Goal: Task Accomplishment & Management: Manage account settings

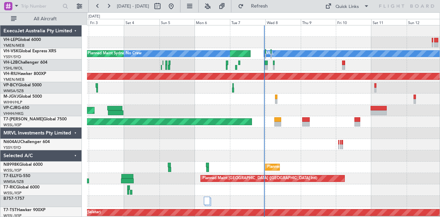
click at [151, 108] on div "Planned Maint Sydney ([PERSON_NAME] Intl) No Crew [PERSON_NAME] Planned Maint […" at bounding box center [263, 212] width 353 height 374
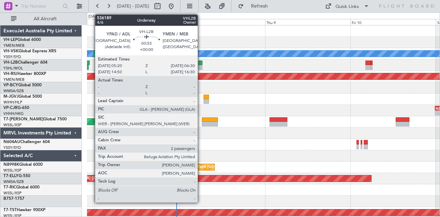
click at [201, 67] on div at bounding box center [200, 67] width 4 height 5
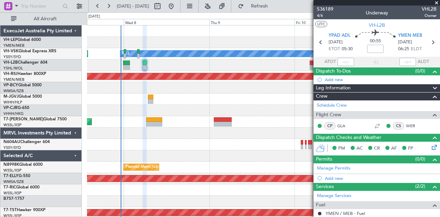
click at [214, 66] on div at bounding box center [263, 64] width 353 height 11
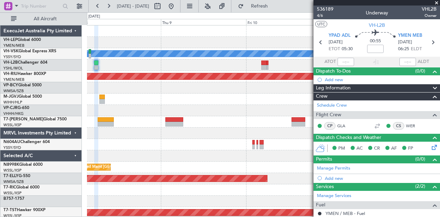
click at [138, 75] on div "[PERSON_NAME] Planned Maint Sydney ([PERSON_NAME] Intl) Planned Maint [GEOGRAPH…" at bounding box center [263, 212] width 353 height 374
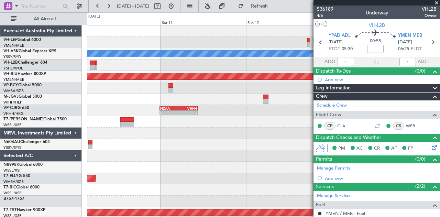
click at [166, 62] on div at bounding box center [263, 64] width 353 height 11
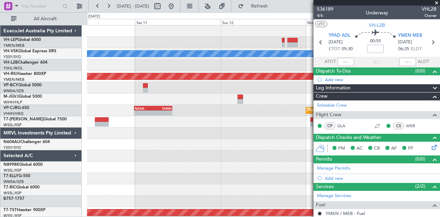
click at [147, 68] on div at bounding box center [263, 64] width 353 height 11
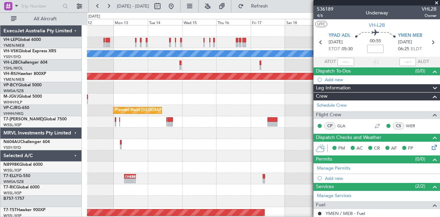
click at [60, 77] on div "[PERSON_NAME] Planned Maint [GEOGRAPHIC_DATA] ([GEOGRAPHIC_DATA]) - - VHHH 00:5…" at bounding box center [220, 114] width 440 height 204
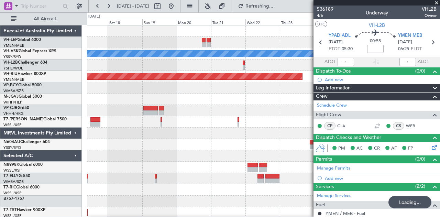
click at [114, 75] on div "[PERSON_NAME] Planned Maint [GEOGRAPHIC_DATA] ([GEOGRAPHIC_DATA]) Planned Maint…" at bounding box center [263, 212] width 353 height 374
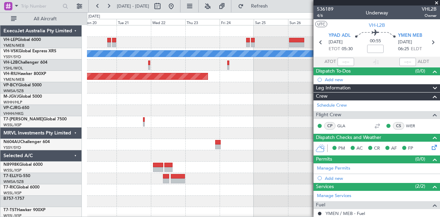
click at [437, 2] on span at bounding box center [436, 3] width 7 height 6
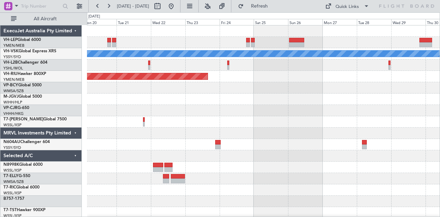
type input "0"
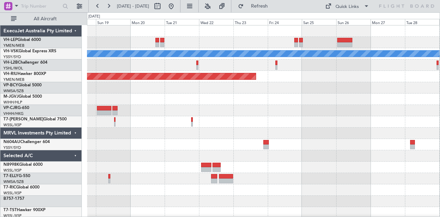
click at [222, 106] on div "MEL Planned Maint Melbourne (Essendon) Planned Maint Singapore (Seletar)" at bounding box center [263, 212] width 353 height 374
click at [240, 119] on div "MEL Planned Maint Melbourne (Essendon) Planned Maint Singapore (Seletar)" at bounding box center [263, 212] width 353 height 374
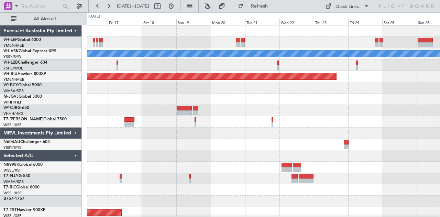
click at [277, 108] on div "MEL Planned Maint Melbourne (Essendon) Planned Maint Hong Kong (Hong Kong Intl)…" at bounding box center [263, 212] width 353 height 374
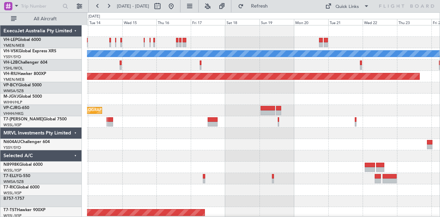
click at [179, 104] on div at bounding box center [263, 98] width 353 height 11
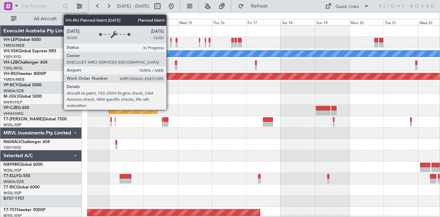
click at [244, 93] on div "MEL Planned Maint Melbourne (Essendon) Planned Maint Hong Kong (Hong Kong Intl)…" at bounding box center [263, 212] width 353 height 374
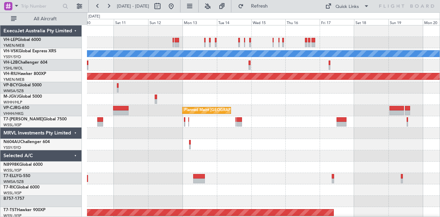
click at [267, 107] on div "MEL Planned Maint Melbourne (Essendon) Planned Maint Hong Kong (Hong Kong Intl)…" at bounding box center [263, 212] width 353 height 374
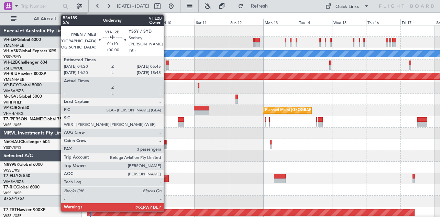
click at [167, 66] on div at bounding box center [167, 67] width 2 height 5
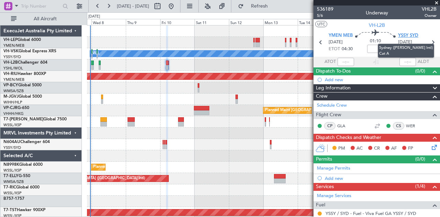
click at [403, 35] on span "YSSY SYD" at bounding box center [408, 35] width 20 height 7
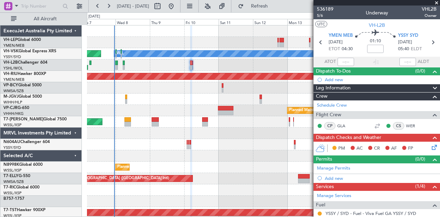
click at [153, 71] on div "MEL Planned Maint Sydney (Kingsford Smith Intl) No Crew Planned Maint Melbourne…" at bounding box center [263, 212] width 353 height 374
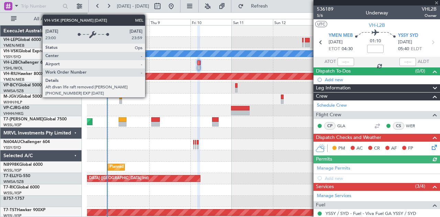
click at [136, 69] on div "Planned Maint Sydney (Kingsford Smith Intl) MEL No Crew Planned Maint Melbourne…" at bounding box center [263, 212] width 353 height 374
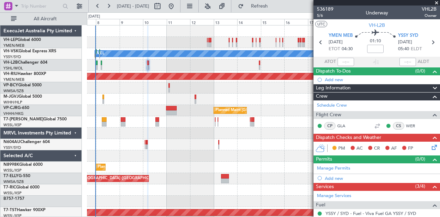
click at [104, 66] on div at bounding box center [263, 64] width 353 height 11
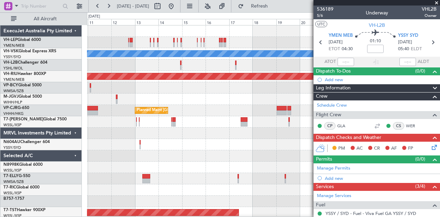
click at [67, 66] on div "MEL Planned Maint Sydney (Kingsford Smith Intl) Planned Maint Melbourne (Essend…" at bounding box center [220, 114] width 440 height 204
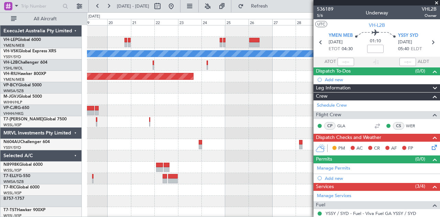
click at [105, 79] on div "MEL Planned Maint Melbourne (Essendon) Planned Maint Sydney (Kingsford Smith In…" at bounding box center [263, 212] width 353 height 374
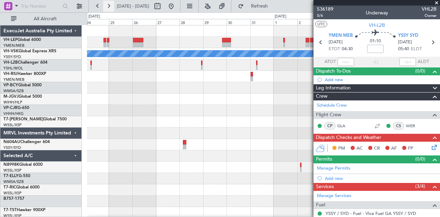
click at [108, 7] on button at bounding box center [108, 6] width 11 height 11
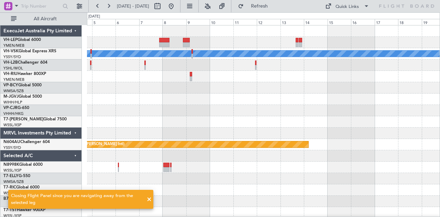
click at [233, 58] on div "MEL Planned Maint Sydney (Kingsford Smith Intl)" at bounding box center [263, 212] width 353 height 374
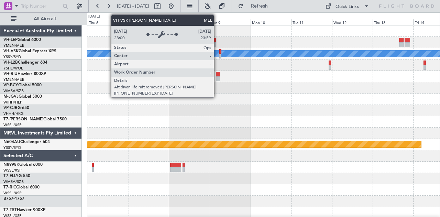
click at [133, 66] on div "MEL Planned Maint Sydney (Kingsford Smith Intl)" at bounding box center [263, 212] width 353 height 374
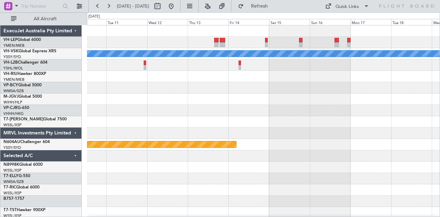
click at [137, 70] on div "MEL Planned Maint Sydney (Kingsford Smith Intl)" at bounding box center [263, 212] width 353 height 374
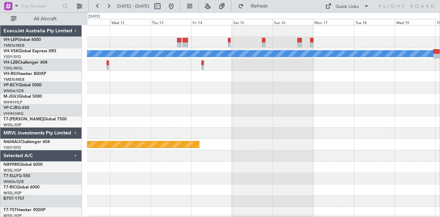
click at [55, 83] on div "MEL Planned Maint Sydney (Kingsford Smith Intl) ExecuJet Australia Pty Limited …" at bounding box center [220, 114] width 440 height 204
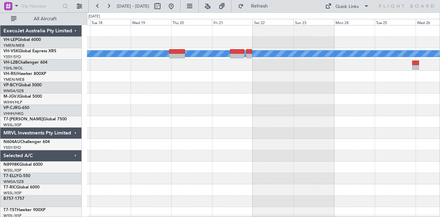
click at [128, 87] on div "MEL" at bounding box center [263, 212] width 353 height 374
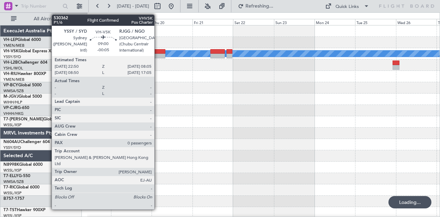
click at [158, 53] on div at bounding box center [157, 51] width 16 height 5
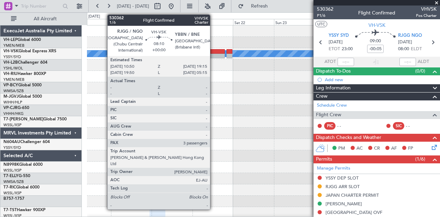
click at [213, 54] on div at bounding box center [217, 56] width 14 height 5
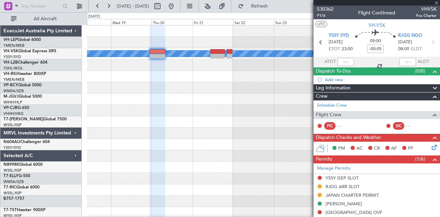
type input "3"
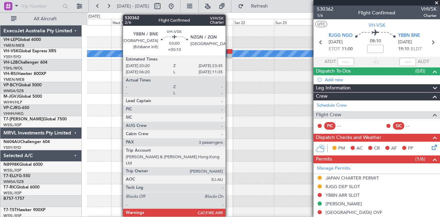
click at [229, 56] on div at bounding box center [229, 56] width 6 height 5
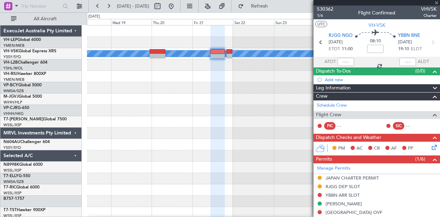
type input "+00:10"
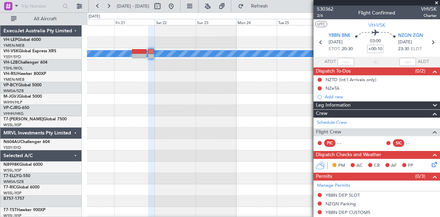
click at [163, 80] on div at bounding box center [263, 76] width 353 height 11
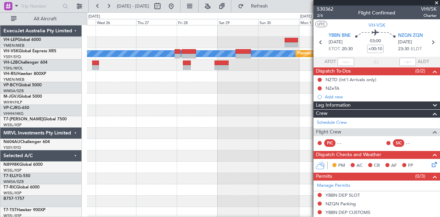
click at [48, 97] on div "MEL Planned Maint Sydney (Kingsford Smith Intl) ExecuJet Australia Pty Limited …" at bounding box center [220, 114] width 440 height 204
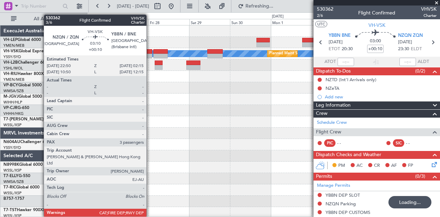
click at [150, 50] on div at bounding box center [149, 51] width 6 height 5
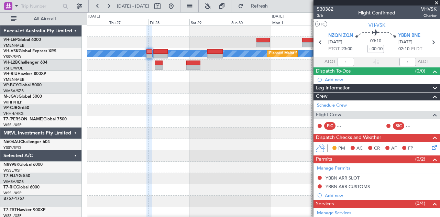
click at [248, 103] on div "MEL Planned Maint Sydney (Kingsford Smith Intl)" at bounding box center [263, 212] width 353 height 374
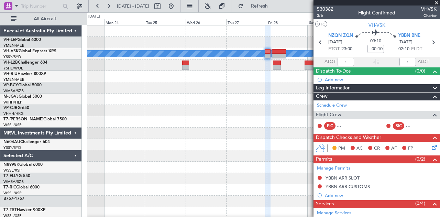
click at [274, 107] on div "MEL Planned Maint Sydney (Kingsford Smith Intl)" at bounding box center [263, 212] width 353 height 374
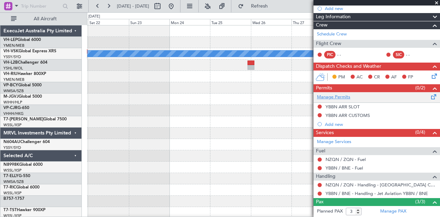
scroll to position [116, 0]
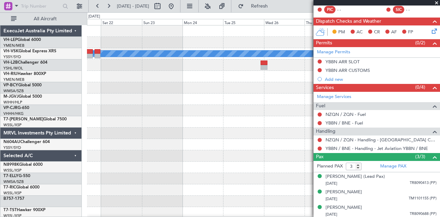
click at [276, 136] on div "MEL Planned Maint Sydney (Kingsford Smith Intl)" at bounding box center [263, 212] width 353 height 374
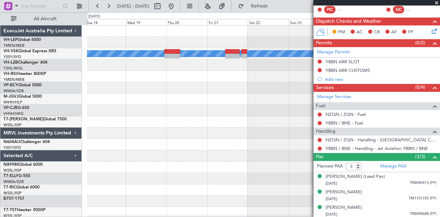
click at [286, 132] on div "MEL" at bounding box center [263, 212] width 353 height 374
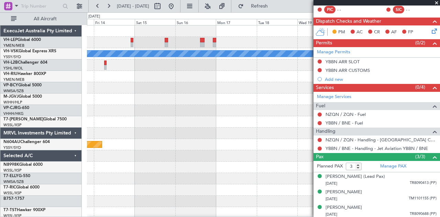
click at [282, 126] on div "MEL Planned Maint Sydney (Kingsford Smith Intl)" at bounding box center [263, 212] width 353 height 374
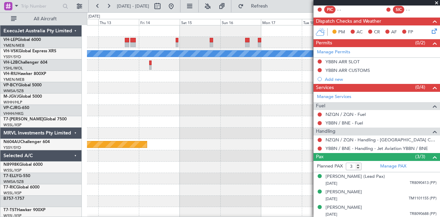
click at [230, 113] on div "MEL Planned Maint Sydney (Kingsford Smith Intl)" at bounding box center [263, 212] width 353 height 374
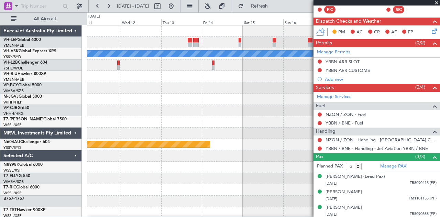
click at [266, 120] on div "MEL Planned Maint Sydney (Kingsford Smith Intl)" at bounding box center [263, 212] width 353 height 374
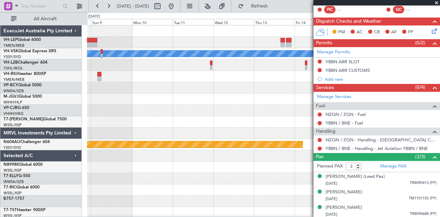
click at [220, 106] on div "MEL Planned Maint Sydney (Kingsford Smith Intl)" at bounding box center [263, 212] width 353 height 374
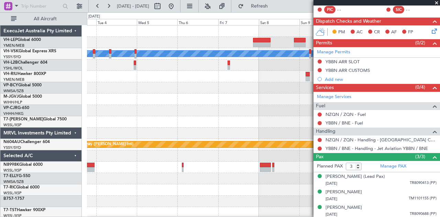
click at [236, 121] on div "MEL Planned Maint Sydney (Kingsford Smith Intl)" at bounding box center [263, 212] width 353 height 374
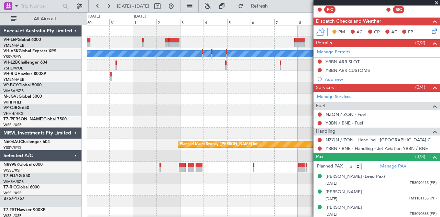
click at [217, 106] on div "MEL Planned Maint Sydney (Kingsford Smith Intl)" at bounding box center [263, 212] width 353 height 374
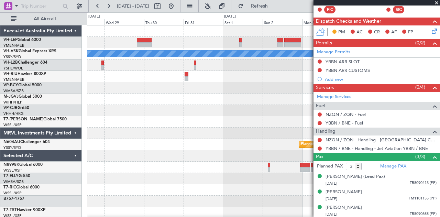
click at [277, 118] on div "MEL Planned Maint Sydney (Kingsford Smith Intl)" at bounding box center [263, 212] width 353 height 374
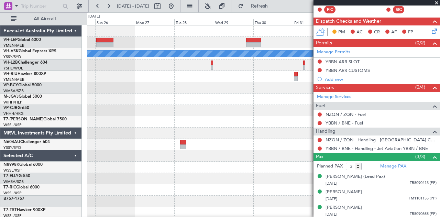
click at [257, 120] on div "MEL Planned Maint Melbourne (Essendon) Planned Maint Sydney (Kingsford Smith In…" at bounding box center [263, 212] width 353 height 374
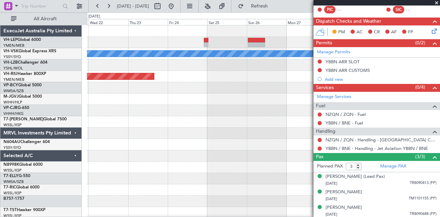
click at [278, 120] on div "MEL Planned Maint Melbourne (Essendon)" at bounding box center [263, 212] width 353 height 374
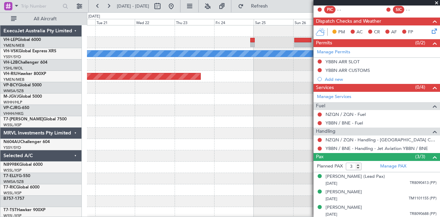
click at [239, 120] on div "MEL Planned Maint Melbourne (Essendon)" at bounding box center [263, 212] width 353 height 374
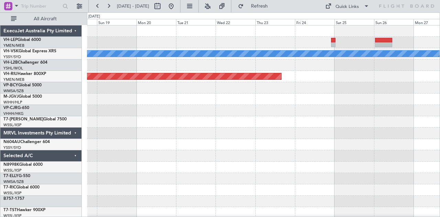
scroll to position [0, 0]
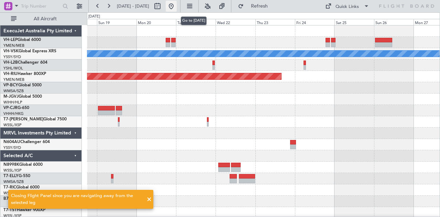
click at [177, 7] on button at bounding box center [171, 6] width 11 height 11
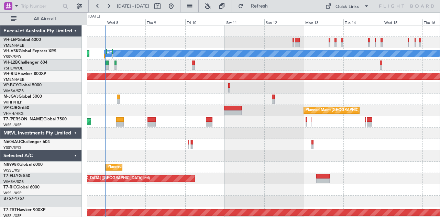
click at [218, 109] on div "MEL Planned Maint Sydney (Kingsford Smith Intl) No Crew Planned Maint Melbourne…" at bounding box center [263, 212] width 353 height 374
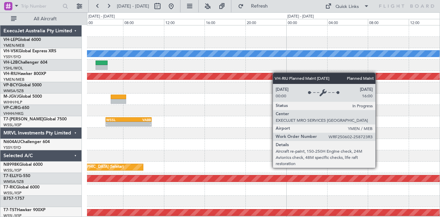
click at [213, 75] on div "MEL Planned Maint Melbourne (Essendon) - - WSSL 06:20 Z VABB 10:50 Z - - VABB 0…" at bounding box center [263, 212] width 353 height 374
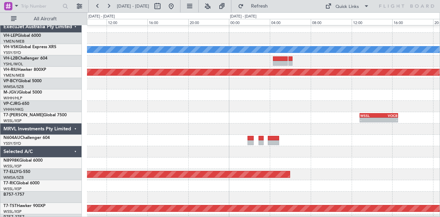
scroll to position [0, 0]
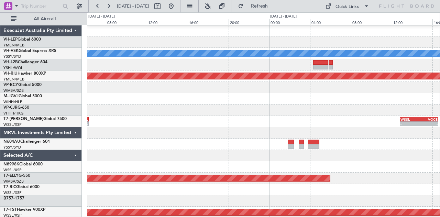
click at [245, 64] on div at bounding box center [263, 64] width 353 height 11
click at [244, 75] on div "[PERSON_NAME] Planned Maint [GEOGRAPHIC_DATA] ([GEOGRAPHIC_DATA]) - - NZAA 23:5…" at bounding box center [263, 212] width 353 height 374
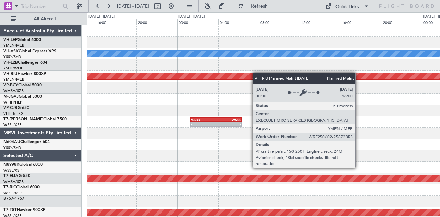
click at [256, 73] on div "MEL Planned Maint Melbourne (Essendon) VABB 01:20 Z WSSL 06:20 Z - - - - WSSL 0…" at bounding box center [263, 212] width 353 height 374
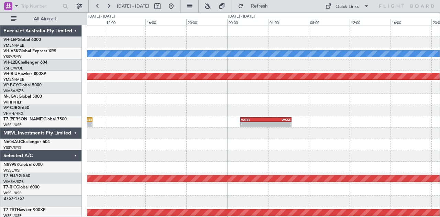
click at [240, 66] on div at bounding box center [263, 64] width 353 height 11
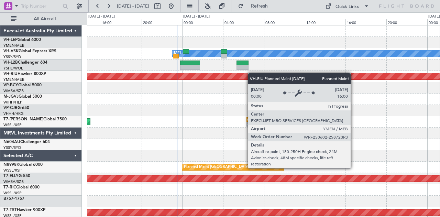
click at [283, 75] on div "MEL Planned Maint Sydney (Kingsford Smith Intl) Planned Maint Melbourne (Essend…" at bounding box center [263, 212] width 353 height 374
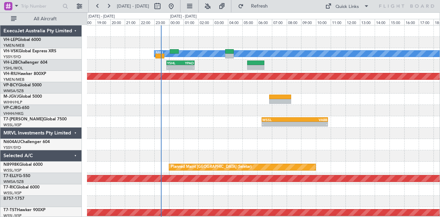
click at [184, 37] on div at bounding box center [263, 42] width 353 height 11
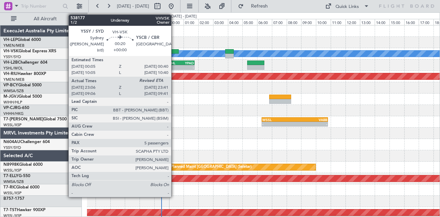
click at [175, 53] on div at bounding box center [174, 51] width 9 height 5
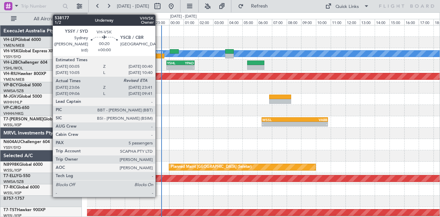
click at [159, 55] on div at bounding box center [159, 56] width 9 height 5
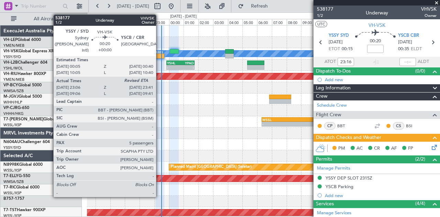
click at [159, 55] on div at bounding box center [159, 56] width 9 height 5
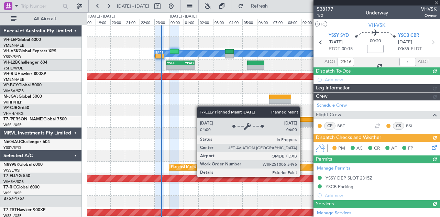
type input "6"
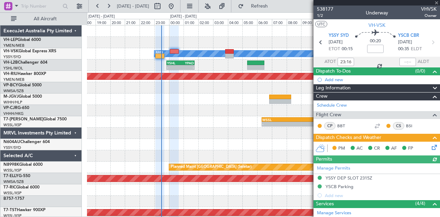
click at [430, 146] on icon at bounding box center [432, 145] width 5 height 5
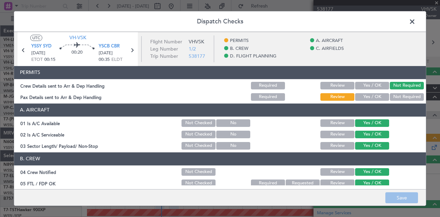
click at [395, 95] on button "Not Required" at bounding box center [407, 97] width 34 height 8
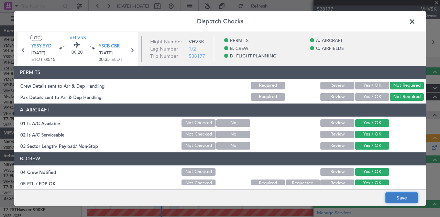
click at [394, 198] on button "Save" at bounding box center [401, 197] width 33 height 11
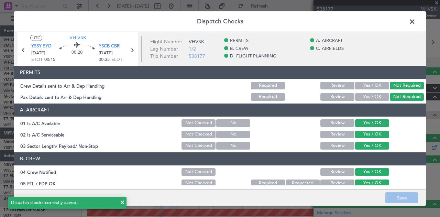
click at [416, 21] on span at bounding box center [416, 23] width 0 height 14
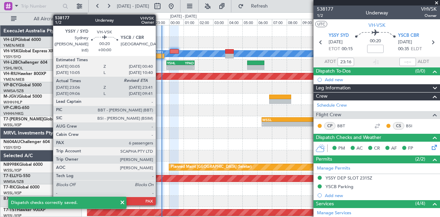
click at [159, 55] on div at bounding box center [159, 56] width 9 height 5
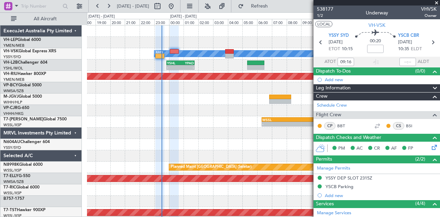
type input "23:16"
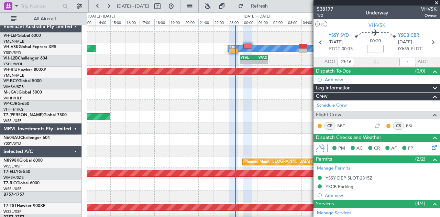
scroll to position [6, 0]
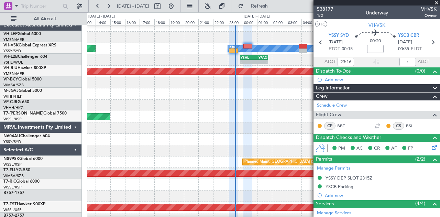
click at [255, 137] on div at bounding box center [263, 139] width 353 height 11
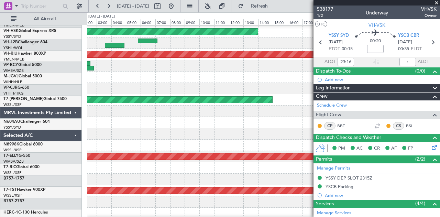
scroll to position [22, 0]
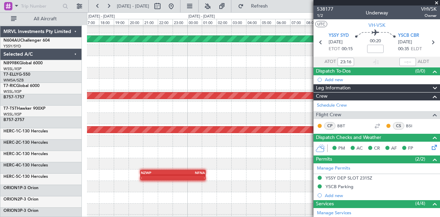
click at [307, 135] on div at bounding box center [263, 140] width 353 height 11
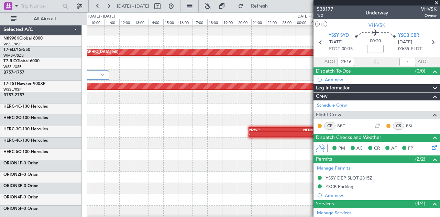
scroll to position [126, 0]
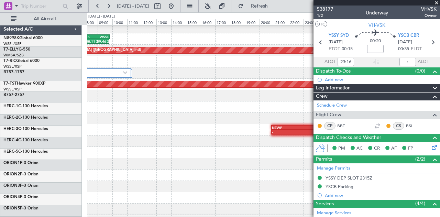
click at [245, 116] on div at bounding box center [263, 118] width 353 height 11
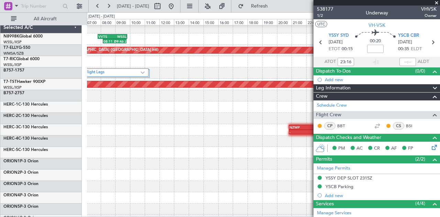
click at [253, 113] on div at bounding box center [263, 106] width 353 height 11
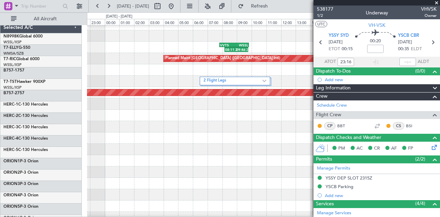
scroll to position [120, 0]
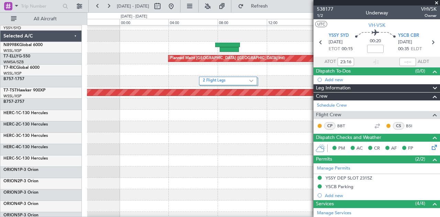
click at [247, 100] on div at bounding box center [263, 103] width 353 height 11
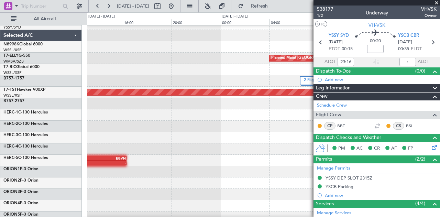
click at [337, 94] on fb-app "05 Oct 2025 - 06 Oct 2025 Refresh Quick Links All Aircraft Planned Maint Dubai …" at bounding box center [220, 111] width 440 height 212
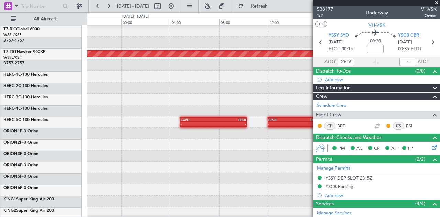
scroll to position [159, 0]
click at [247, 105] on div at bounding box center [263, 110] width 353 height 11
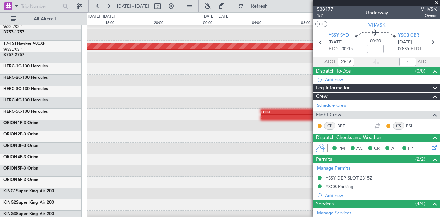
click at [282, 119] on div "EPLB 12:00 Z EGVN 16:20 Z - - LCPH 04:50 Z EPLB 10:15 Z - - OBBI 05:50 Z LCPH 1…" at bounding box center [263, 114] width 353 height 11
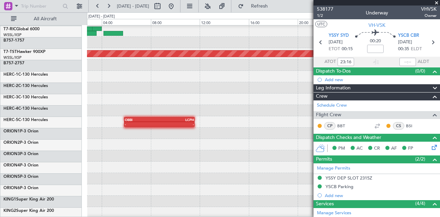
click at [264, 103] on div at bounding box center [263, 98] width 353 height 11
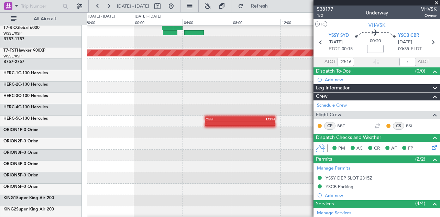
click at [283, 119] on div "OBBI 05:50 Z LCPH 11:35 Z - - LCPH 04:50 Z EPLB 10:15 Z - -" at bounding box center [263, 120] width 353 height 11
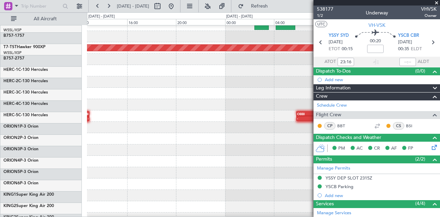
click at [257, 119] on div "OBBI 05:50 Z LCPH 11:35 Z - - OOMS 10:40 Z OBBI 12:55 Z - - VRMM 03:50 Z OOMS 0…" at bounding box center [263, 115] width 353 height 11
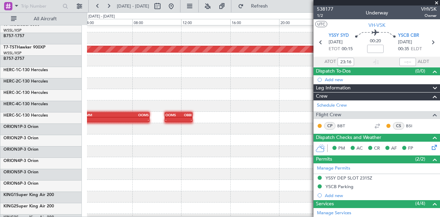
click at [309, 120] on div "OBBI 05:50 Z LCPH 11:35 Z - - OOMS 10:40 Z OBBI 12:55 Z - - VRMM 03:50 Z OOMS 0…" at bounding box center [263, 117] width 353 height 11
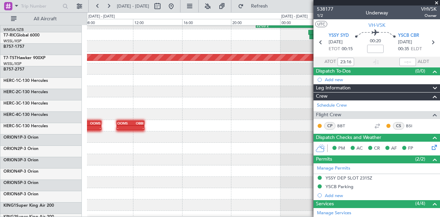
click at [108, 99] on div at bounding box center [263, 102] width 353 height 11
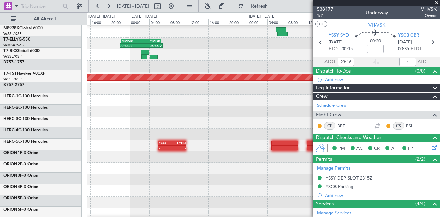
scroll to position [135, 0]
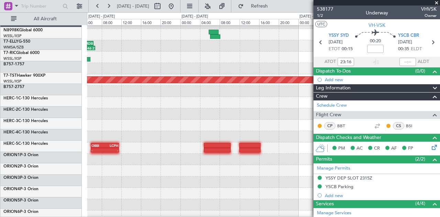
click at [99, 101] on div at bounding box center [263, 102] width 353 height 11
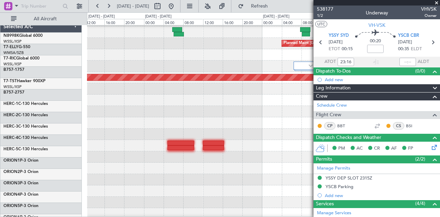
click at [113, 114] on div at bounding box center [263, 111] width 353 height 11
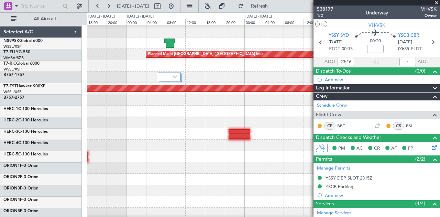
click at [114, 113] on div at bounding box center [263, 111] width 353 height 11
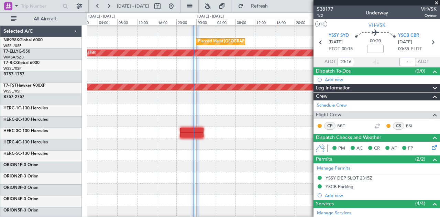
click at [74, 104] on div "Planned Maint Singapore (Seletar) Planned Maint Dubai (Dubai Intl) Planned Main…" at bounding box center [220, 114] width 440 height 204
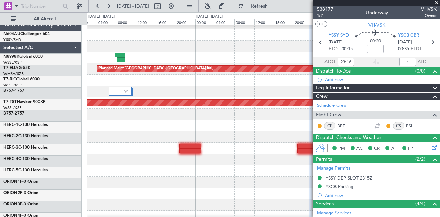
scroll to position [114, 0]
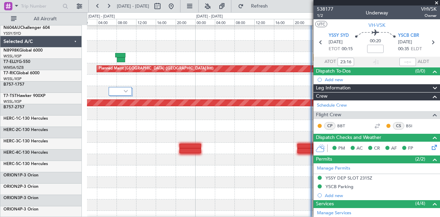
click at [160, 120] on div at bounding box center [263, 125] width 353 height 11
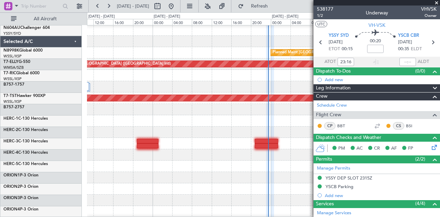
click at [234, 133] on div at bounding box center [263, 131] width 353 height 11
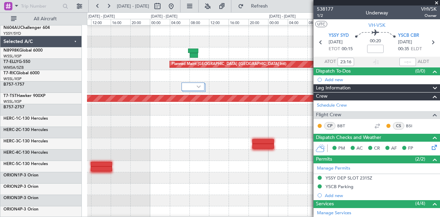
click at [273, 150] on div "Planned Maint Singapore (Seletar) Planned Maint Dubai (Dubai Intl) Planned Main…" at bounding box center [263, 98] width 353 height 374
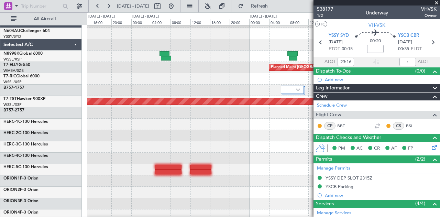
click at [258, 152] on div at bounding box center [263, 146] width 353 height 11
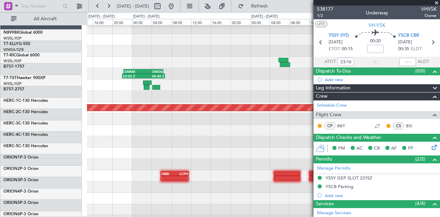
click at [248, 147] on div at bounding box center [263, 152] width 353 height 11
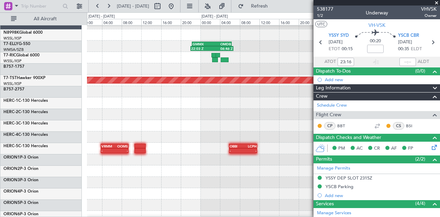
click at [306, 131] on div at bounding box center [263, 136] width 353 height 11
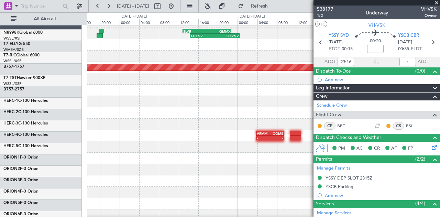
scroll to position [145, 0]
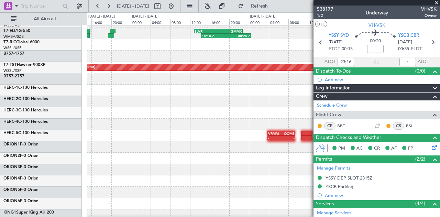
click at [221, 116] on div "GMMX 22:20 Z OMDB 06:25 Z 22:03 Z 06:46 Z 14:18 Z 00:25 Z SLVR 12:50 Z GMMX 22:…" at bounding box center [263, 67] width 353 height 374
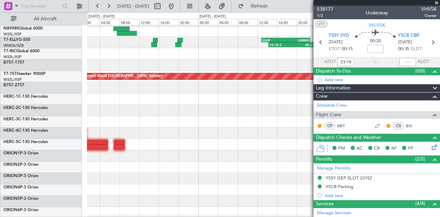
click at [266, 116] on div at bounding box center [263, 121] width 353 height 11
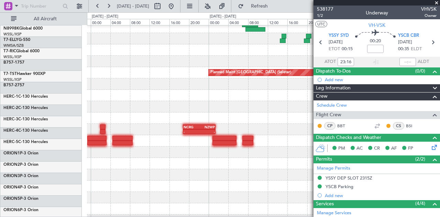
scroll to position [140, 0]
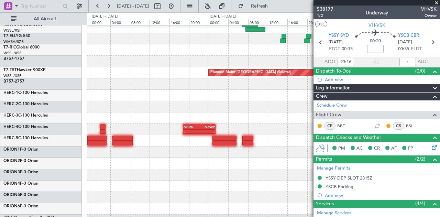
click at [119, 112] on div at bounding box center [263, 106] width 353 height 11
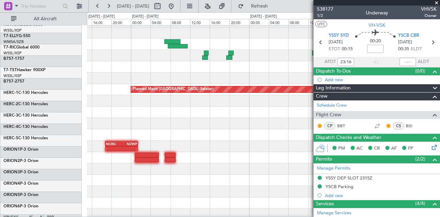
scroll to position [123, 0]
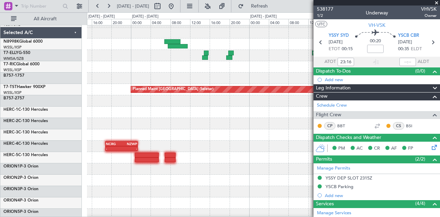
click at [275, 129] on div at bounding box center [263, 134] width 353 height 11
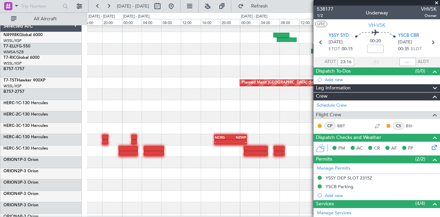
click at [250, 126] on div at bounding box center [263, 128] width 353 height 11
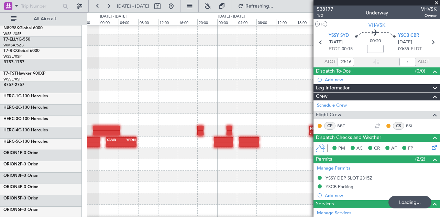
click at [220, 114] on div at bounding box center [263, 119] width 353 height 11
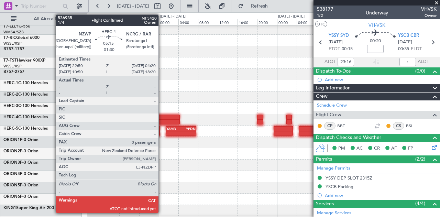
click at [162, 118] on div at bounding box center [166, 117] width 27 height 5
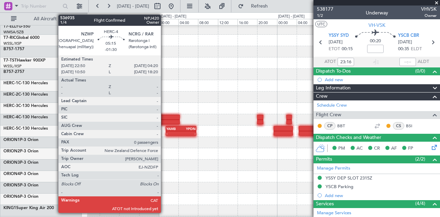
click at [164, 118] on div at bounding box center [166, 117] width 27 height 5
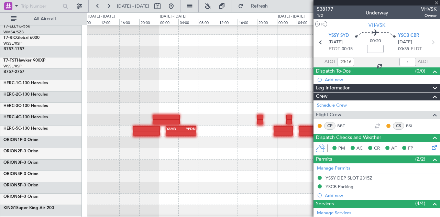
type input "-01:30"
type input "0"
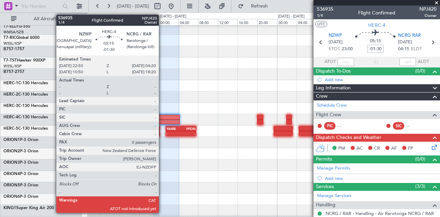
click at [162, 119] on div at bounding box center [166, 117] width 27 height 5
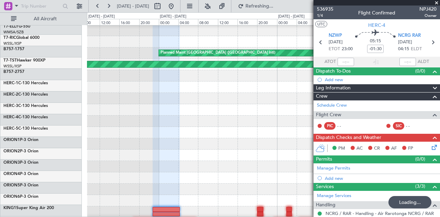
scroll to position [0, 0]
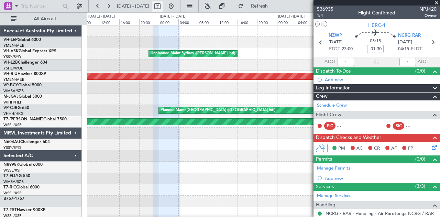
click at [163, 5] on button at bounding box center [157, 6] width 11 height 11
select select "9"
select select "2025"
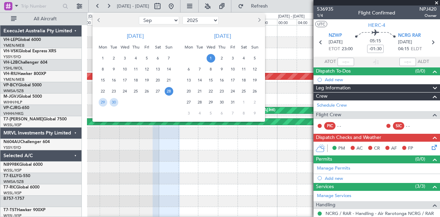
click at [96, 19] on button "Previous month" at bounding box center [99, 20] width 8 height 11
select select "6"
click at [124, 67] on span "4" at bounding box center [125, 69] width 9 height 9
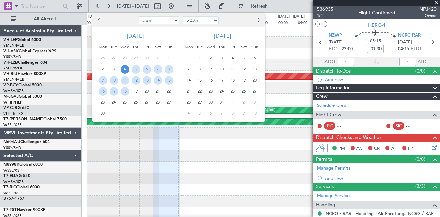
click at [124, 67] on span "4" at bounding box center [125, 69] width 9 height 9
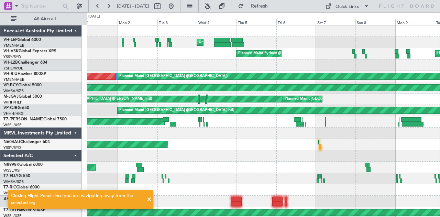
click at [191, 61] on div "Unplanned Maint Melbourne (Melbourne Intl) Grounded Melbourne (Melbourne Intl) …" at bounding box center [263, 212] width 353 height 374
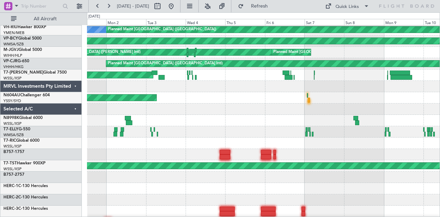
scroll to position [53, 0]
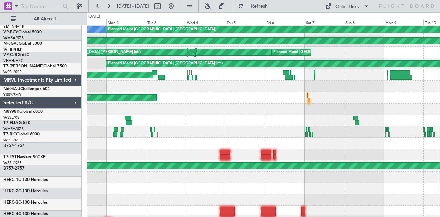
click at [240, 149] on div at bounding box center [263, 154] width 353 height 11
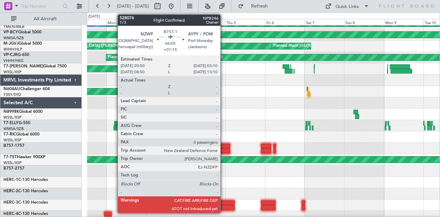
click at [224, 148] on div at bounding box center [225, 150] width 11 height 5
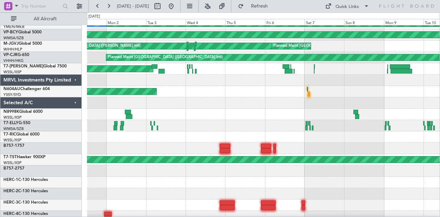
click at [275, 117] on div "Unplanned Maint Melbourne (Essendon) Planned Maint Melbourne (Essendon) A/C Una…" at bounding box center [263, 160] width 353 height 374
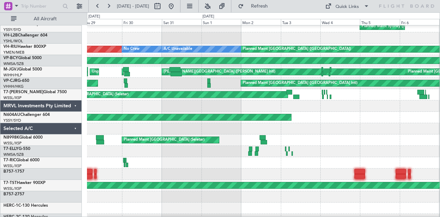
click at [308, 97] on div "Planned Maint [GEOGRAPHIC_DATA] (Seletar)" at bounding box center [263, 94] width 353 height 11
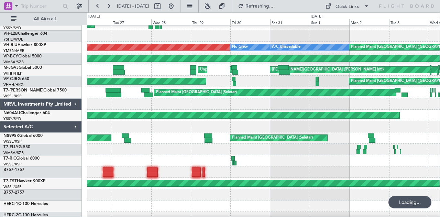
scroll to position [30, 0]
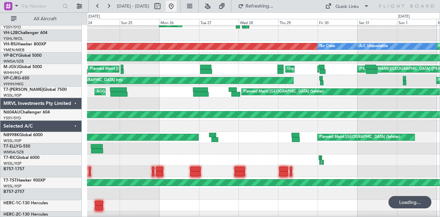
click at [177, 6] on button at bounding box center [171, 6] width 11 height 11
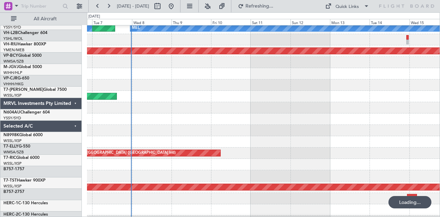
click at [146, 88] on div at bounding box center [263, 84] width 353 height 11
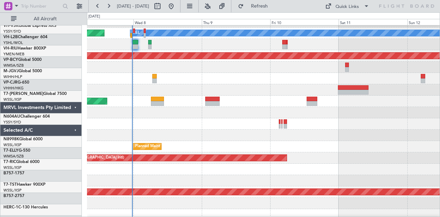
scroll to position [14, 0]
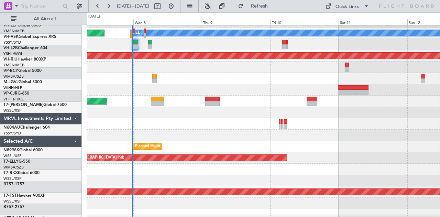
click at [185, 79] on div at bounding box center [263, 78] width 353 height 11
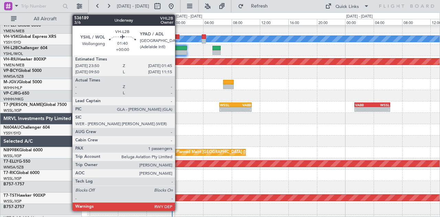
click at [178, 49] on div at bounding box center [180, 48] width 14 height 5
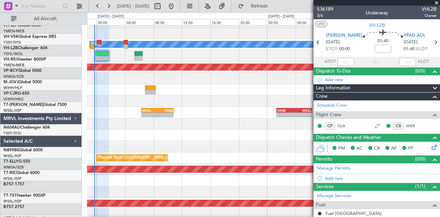
click at [215, 88] on div at bounding box center [263, 89] width 353 height 11
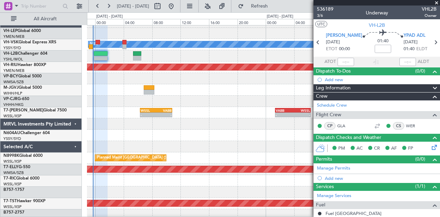
click at [144, 96] on div at bounding box center [263, 89] width 353 height 11
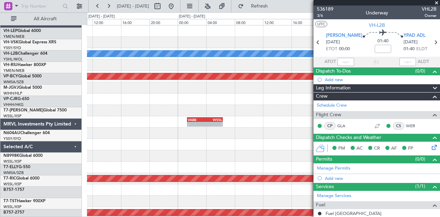
scroll to position [0, 0]
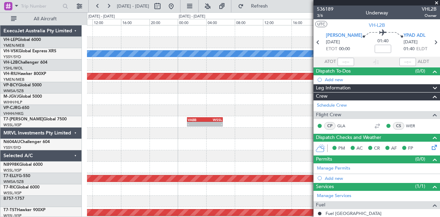
click at [323, 121] on fb-app "08 Oct 2025 - 10 Oct 2025 Refresh Quick Links All Aircraft MEL Planned Maint Me…" at bounding box center [220, 111] width 440 height 212
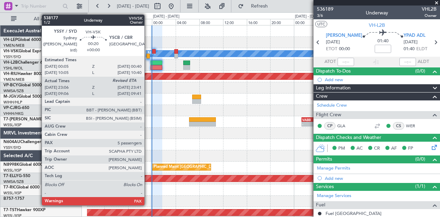
click at [148, 54] on div at bounding box center [148, 56] width 4 height 5
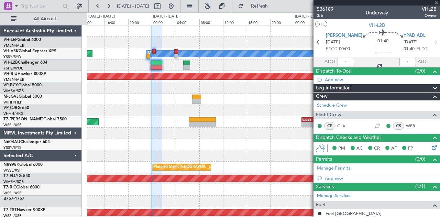
type input "23:16"
type input "6"
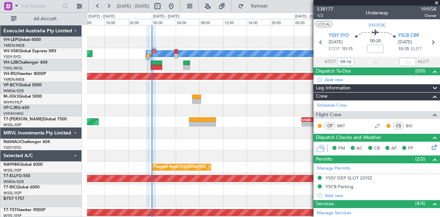
type input "23:16"
click at [405, 63] on input "text" at bounding box center [407, 62] width 16 height 8
type input "23:56"
type input "09:16"
type input "09:56"
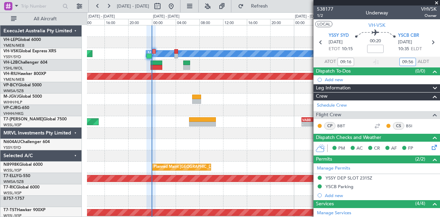
type input "23:16"
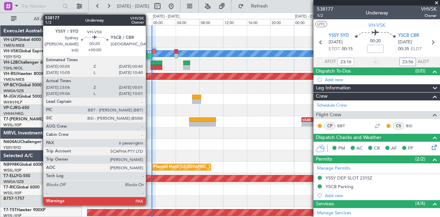
click at [149, 56] on div at bounding box center [148, 56] width 5 height 5
type input "23:56"
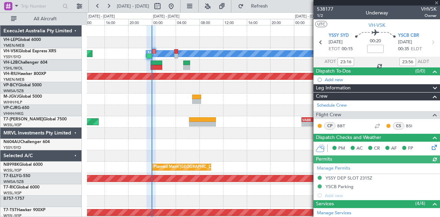
type input "09:16"
type input "09:56"
type input "23:16"
type input "23:56"
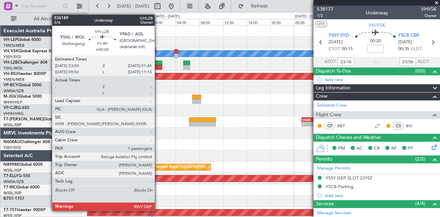
click at [158, 63] on div at bounding box center [156, 62] width 11 height 5
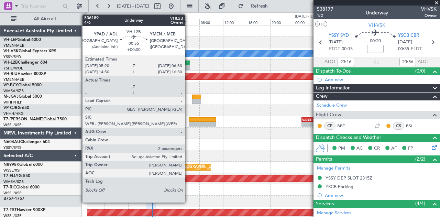
click at [188, 65] on div at bounding box center [186, 67] width 7 height 5
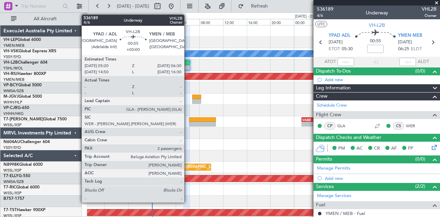
click at [188, 65] on div at bounding box center [186, 67] width 7 height 5
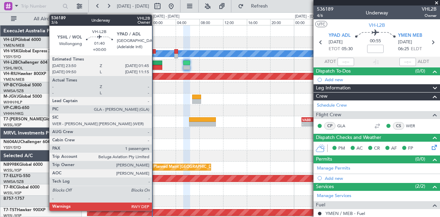
click at [155, 66] on div at bounding box center [156, 67] width 11 height 5
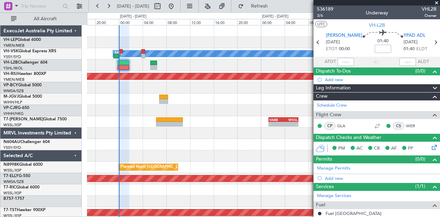
click at [169, 70] on div at bounding box center [263, 64] width 353 height 11
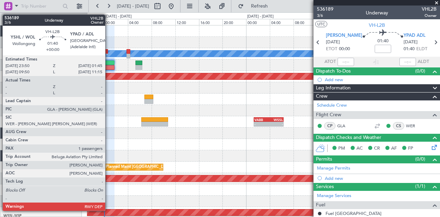
click at [109, 66] on div at bounding box center [108, 67] width 11 height 5
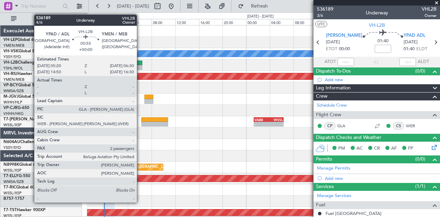
click at [140, 65] on div at bounding box center [138, 67] width 7 height 5
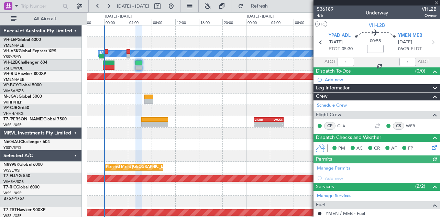
click at [154, 95] on div at bounding box center [263, 98] width 353 height 11
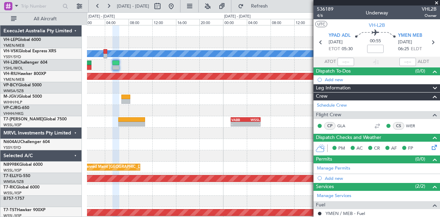
click at [142, 154] on div at bounding box center [263, 155] width 353 height 11
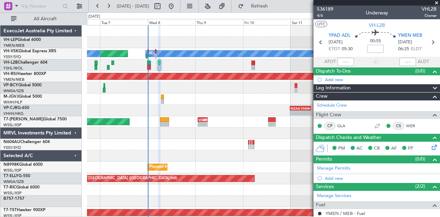
click at [102, 146] on div at bounding box center [263, 144] width 353 height 11
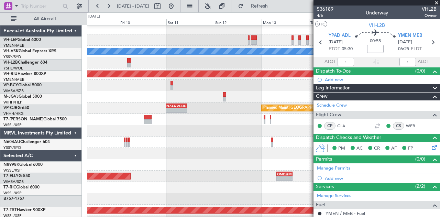
scroll to position [2, 0]
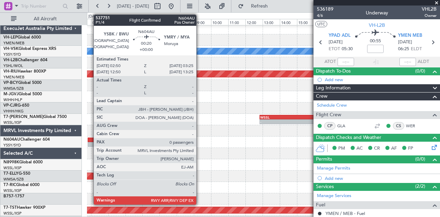
click at [90, 142] on div at bounding box center [93, 144] width 10 height 5
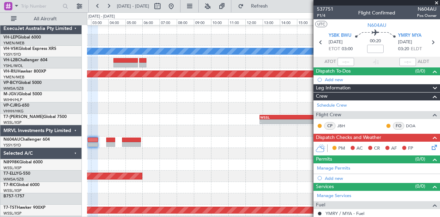
scroll to position [2, 0]
click at [147, 160] on div at bounding box center [263, 164] width 353 height 11
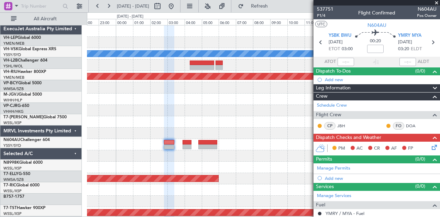
click at [177, 162] on div "MEL Planned Maint Melbourne (Essendon) NZAA 23:50 Z VHHH 10:30 Z - - - - WSSL 1…" at bounding box center [263, 212] width 353 height 374
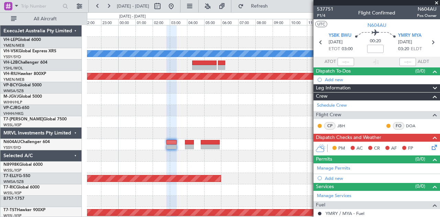
click at [219, 132] on div "MEL Planned Maint Melbourne (Essendon) NZAA 23:50 Z VHHH 10:30 Z - - - - WSSL 1…" at bounding box center [263, 212] width 353 height 374
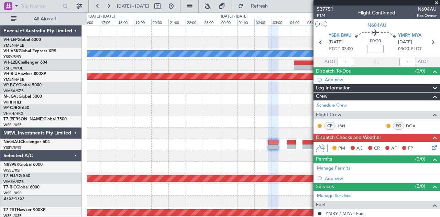
click at [274, 131] on div "MEL Planned Maint Melbourne (Essendon) - - WSSL 12:50 Z VOCB 16:35 Z Planned Ma…" at bounding box center [263, 212] width 353 height 374
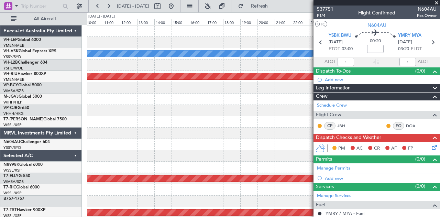
click at [242, 120] on div "- - VABB 01:20 Z WSSL 06:20 Z" at bounding box center [263, 121] width 353 height 11
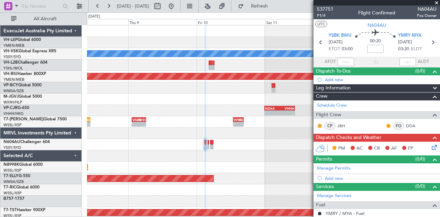
click at [228, 111] on div "MEL Planned Maint Sydney (Kingsford Smith Intl) Planned Maint Melbourne (Essend…" at bounding box center [263, 212] width 353 height 374
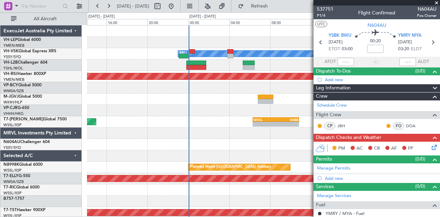
click at [186, 59] on div "MEL Planned Maint Sydney (Kingsford Smith Intl) Planned Maint Melbourne (Essend…" at bounding box center [263, 212] width 353 height 374
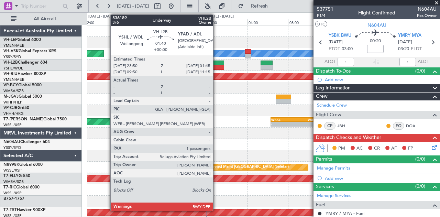
click at [162, 74] on div "MEL Planned Maint Sydney (Kingsford Smith Intl) Planned Maint Melbourne (Essend…" at bounding box center [263, 212] width 353 height 374
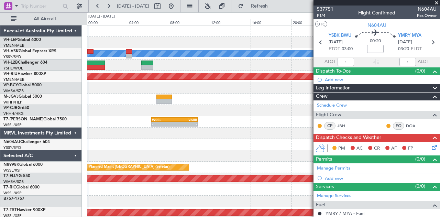
click at [122, 137] on div at bounding box center [263, 133] width 353 height 11
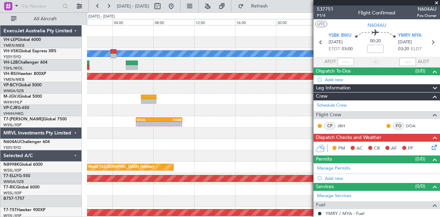
click at [204, 142] on div at bounding box center [263, 144] width 353 height 11
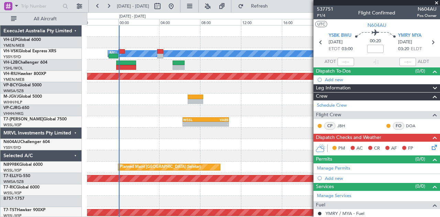
click at [164, 140] on div at bounding box center [263, 144] width 353 height 11
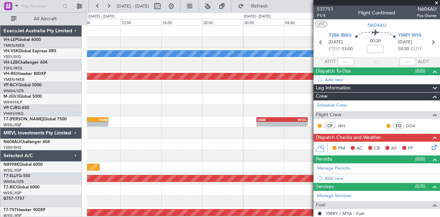
click at [128, 136] on div at bounding box center [263, 133] width 353 height 11
click at [165, 139] on div "MEL Planned Maint Melbourne (Essendon) - - WSSL 06:20 Z VABB 10:50 Z - - VABB 0…" at bounding box center [263, 212] width 353 height 374
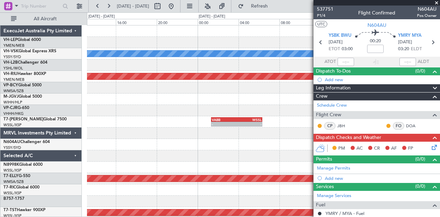
click at [176, 147] on div at bounding box center [263, 144] width 353 height 11
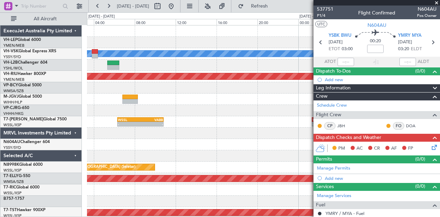
click at [228, 153] on div "MEL Planned Maint Melbourne (Essendon) - - VABB 01:20 Z WSSL 06:20 Z - - WSSL 0…" at bounding box center [263, 212] width 353 height 374
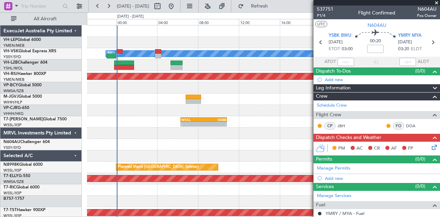
click at [260, 163] on div "MEL Planned Maint Sydney (Kingsford Smith Intl) Planned Maint Melbourne (Essend…" at bounding box center [263, 212] width 353 height 374
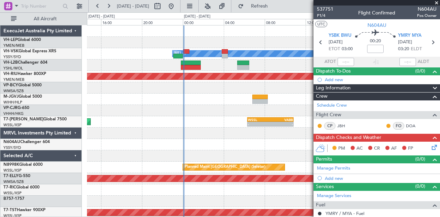
click at [194, 152] on div "MEL Planned Maint Sydney (Kingsford Smith Intl) Planned Maint Melbourne (Essend…" at bounding box center [263, 212] width 353 height 374
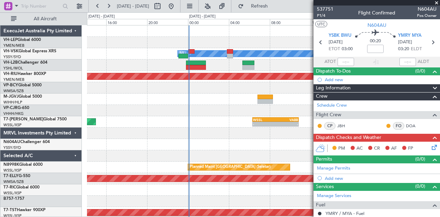
click at [142, 158] on div "MEL Planned Maint Sydney (Kingsford Smith Intl) Planned Maint Melbourne (Essend…" at bounding box center [263, 212] width 353 height 374
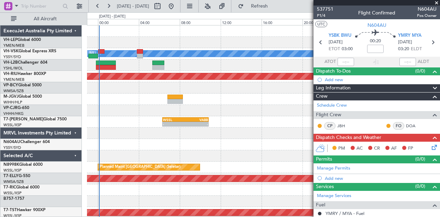
click at [237, 149] on div at bounding box center [263, 144] width 353 height 11
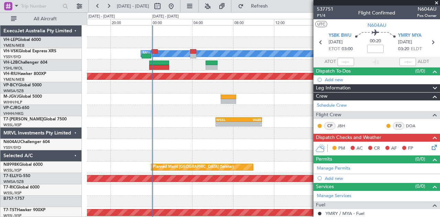
click at [254, 160] on div "MEL Planned Maint Sydney (Kingsford Smith Intl) Planned Maint Melbourne (Essend…" at bounding box center [263, 212] width 353 height 374
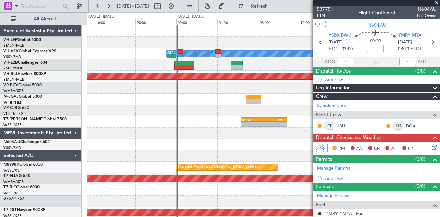
click at [137, 145] on div "MEL Planned Maint Sydney (Kingsford Smith Intl) Planned Maint Melbourne (Essend…" at bounding box center [263, 212] width 353 height 374
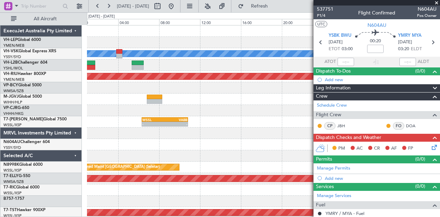
click at [142, 148] on div "MEL Planned Maint Melbourne (Essendon) - - WSSL 06:20 Z VABB 10:50 Z - - VABB 0…" at bounding box center [263, 212] width 353 height 374
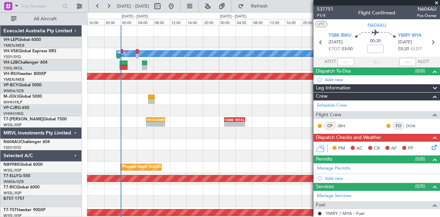
click at [91, 153] on div "MEL Planned Maint Sydney (Kingsford Smith Intl) No Crew Planned Maint Melbourne…" at bounding box center [263, 212] width 353 height 374
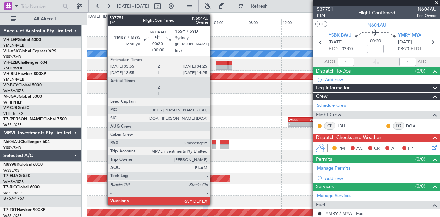
click at [213, 144] on div at bounding box center [214, 146] width 4 height 5
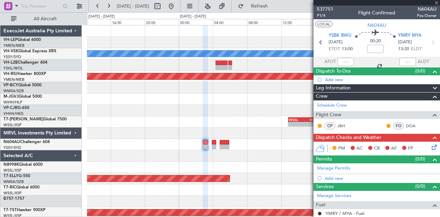
type input "3"
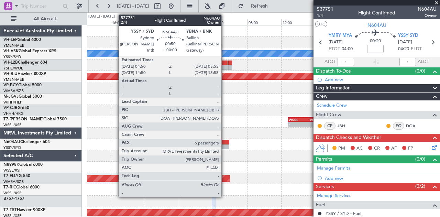
click at [225, 143] on div at bounding box center [224, 142] width 9 height 5
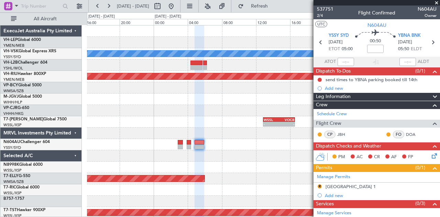
click at [204, 153] on div at bounding box center [263, 155] width 353 height 11
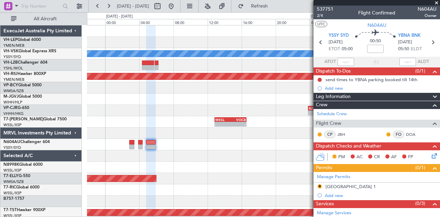
click at [180, 99] on div at bounding box center [263, 98] width 353 height 11
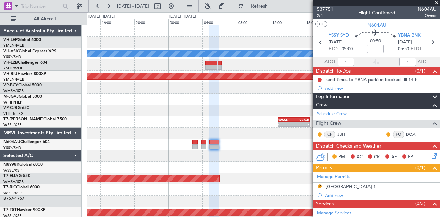
click at [303, 121] on div "[PERSON_NAME] Planned Maint [GEOGRAPHIC_DATA] ([GEOGRAPHIC_DATA]) - - NZAA 23:5…" at bounding box center [263, 212] width 353 height 374
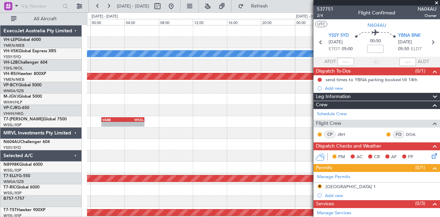
click at [271, 122] on div "[PERSON_NAME] Planned Maint [GEOGRAPHIC_DATA] ([GEOGRAPHIC_DATA]) NZAA 23:50 Z …" at bounding box center [263, 212] width 353 height 374
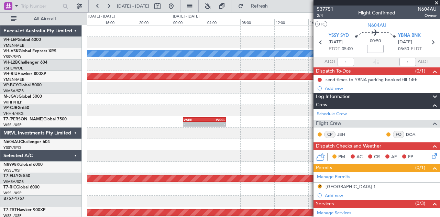
click at [344, 120] on fb-app "[DATE] - [DATE] Refresh Quick Links All Aircraft [PERSON_NAME] Planned Maint [G…" at bounding box center [220, 111] width 440 height 212
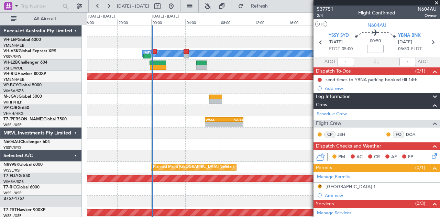
click at [95, 68] on div at bounding box center [263, 64] width 353 height 11
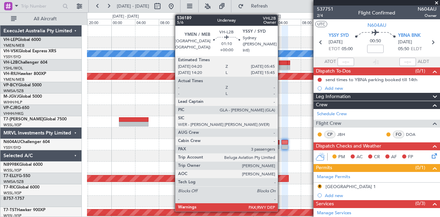
click at [281, 64] on div at bounding box center [283, 62] width 9 height 5
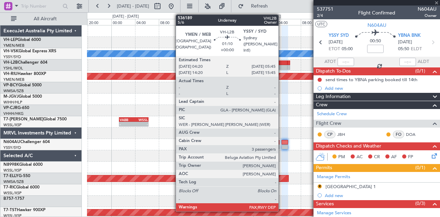
type input "3"
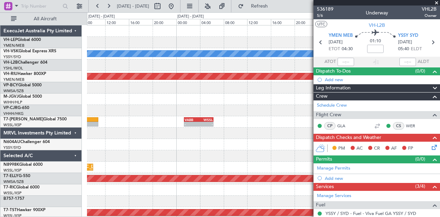
click at [256, 136] on div at bounding box center [263, 133] width 353 height 11
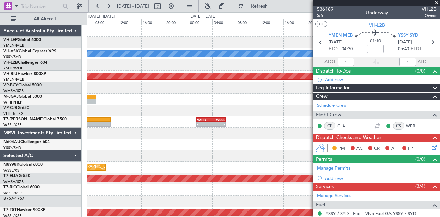
click at [228, 104] on div at bounding box center [263, 98] width 353 height 11
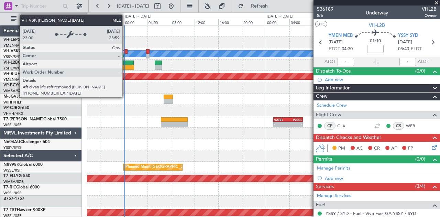
click at [126, 54] on div "MEL" at bounding box center [123, 53] width 8 height 10
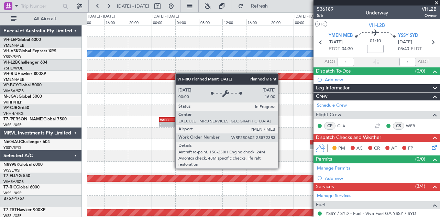
click at [148, 78] on div "[PERSON_NAME] Planned Maint [GEOGRAPHIC_DATA] ([GEOGRAPHIC_DATA]) NZAA 23:50 Z …" at bounding box center [263, 212] width 353 height 374
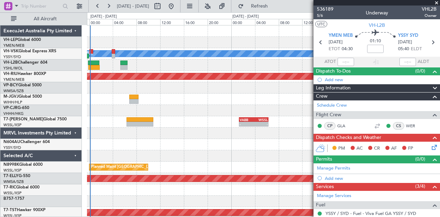
click at [246, 80] on div "[PERSON_NAME] Planned Maint Sydney ([PERSON_NAME] Intl) Planned Maint [GEOGRAPH…" at bounding box center [263, 212] width 353 height 374
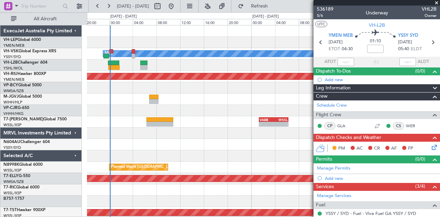
click at [192, 72] on div "[PERSON_NAME] Planned Maint Sydney ([PERSON_NAME] Intl) Planned Maint [GEOGRAPH…" at bounding box center [263, 212] width 353 height 374
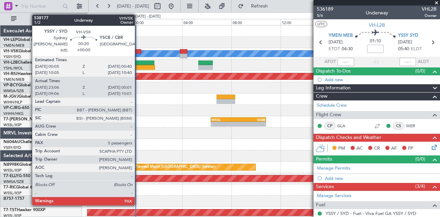
click at [138, 52] on div at bounding box center [137, 51] width 7 height 5
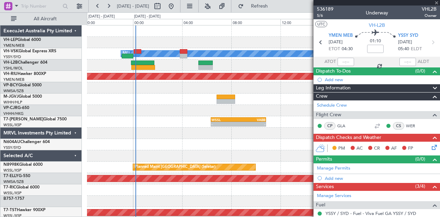
type input "23:16"
type input "23:56"
type input "6"
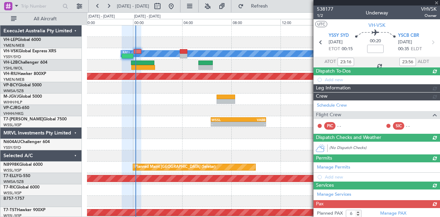
type input "09:16"
type input "09:56"
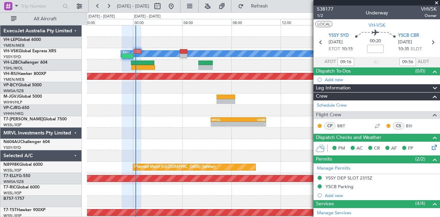
type input "23:16"
type input "23:56"
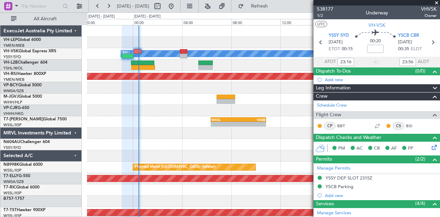
click at [198, 70] on div at bounding box center [263, 64] width 353 height 11
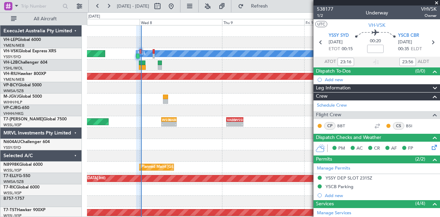
click at [152, 65] on div at bounding box center [263, 64] width 353 height 11
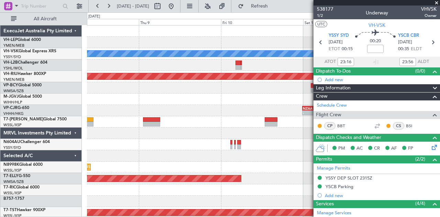
click at [91, 64] on div at bounding box center [263, 64] width 353 height 11
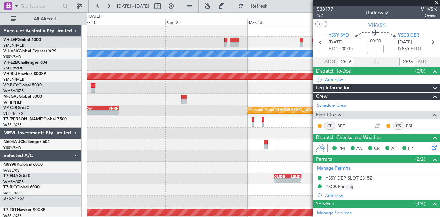
click at [74, 62] on div "[PERSON_NAME] Planned Maint [GEOGRAPHIC_DATA] ([GEOGRAPHIC_DATA]) NZAA 23:50 Z …" at bounding box center [220, 114] width 440 height 204
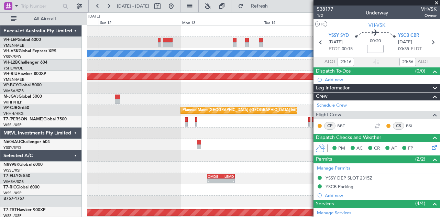
click at [186, 47] on div at bounding box center [263, 42] width 353 height 11
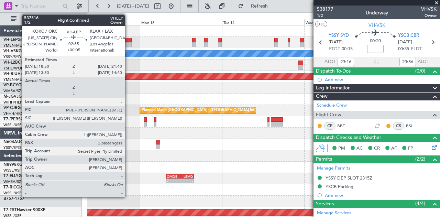
click at [128, 42] on div at bounding box center [127, 40] width 10 height 5
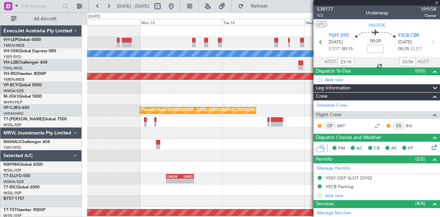
type input "+00:05"
type input "2"
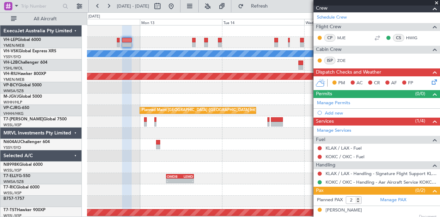
scroll to position [121, 0]
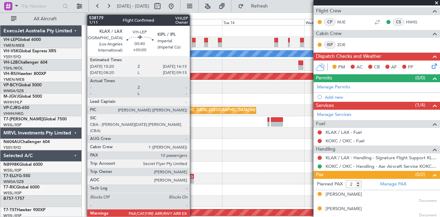
click at [193, 42] on div at bounding box center [193, 44] width 3 height 5
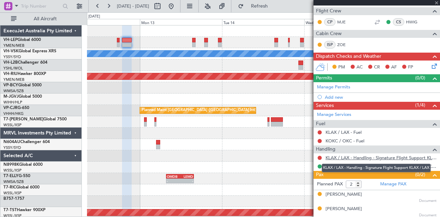
type input "10"
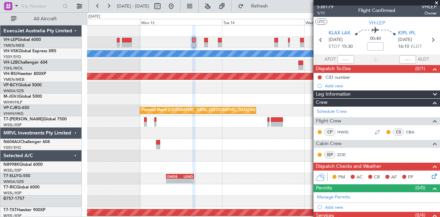
scroll to position [0, 0]
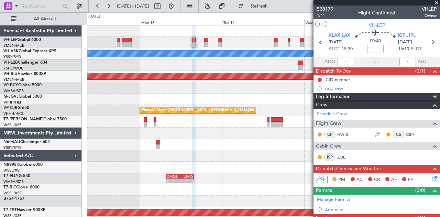
click at [222, 115] on div "Planned Maint [GEOGRAPHIC_DATA] ([GEOGRAPHIC_DATA] Intl) NZAA 23:50 Z VHHH 10:3…" at bounding box center [263, 110] width 353 height 11
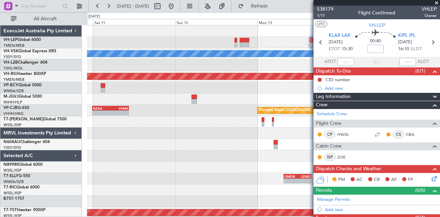
click at [259, 117] on div "[PERSON_NAME] Planned Maint [GEOGRAPHIC_DATA] ([GEOGRAPHIC_DATA]) Planned Maint…" at bounding box center [263, 212] width 353 height 374
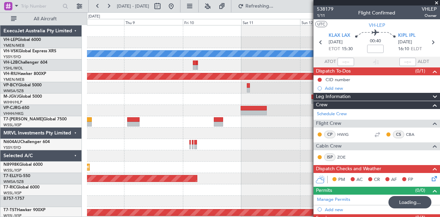
click at [308, 104] on div "[PERSON_NAME] Planned Maint Sydney ([PERSON_NAME] Intl) No Crew Planned Maint […" at bounding box center [263, 212] width 353 height 374
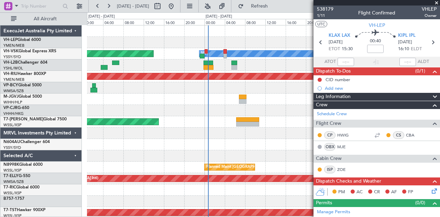
click at [92, 59] on div "Planned Maint Sydney ([PERSON_NAME] Intl) [PERSON_NAME] No Crew Planned Maint […" at bounding box center [263, 212] width 353 height 374
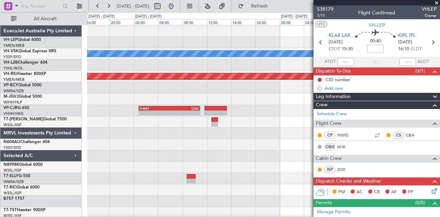
click at [36, 66] on div "[PERSON_NAME] Planned Maint [GEOGRAPHIC_DATA] ([GEOGRAPHIC_DATA]) - - VHHH 00:5…" at bounding box center [220, 114] width 440 height 204
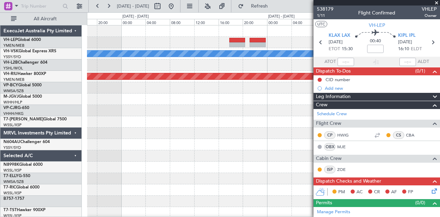
click at [87, 81] on div "[PERSON_NAME] Planned Maint [GEOGRAPHIC_DATA] ([GEOGRAPHIC_DATA]) VHHH 00:50 Z …" at bounding box center [220, 114] width 440 height 204
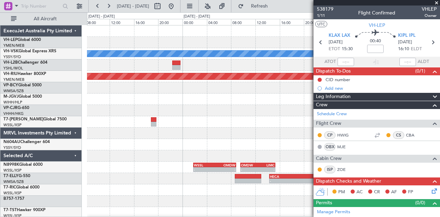
click at [52, 74] on div "[PERSON_NAME] Planned Maint [GEOGRAPHIC_DATA] ([GEOGRAPHIC_DATA]) WSSL 01:50 Z …" at bounding box center [220, 114] width 440 height 204
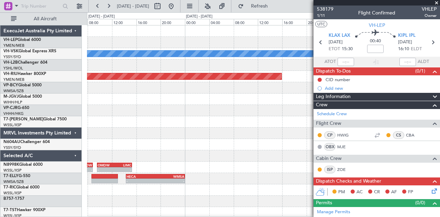
click at [6, 80] on div "[PERSON_NAME] Planned Maint [GEOGRAPHIC_DATA] ([GEOGRAPHIC_DATA]) WSSL 01:50 Z …" at bounding box center [220, 114] width 440 height 204
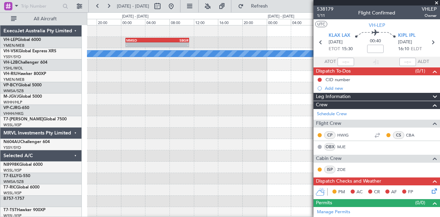
click at [6, 97] on div "- - MMSD 00:50 Z SBGR 11:15 Z [PERSON_NAME] - - NZWP 19:50 Z YBCS 01:25 Z - - Y…" at bounding box center [220, 114] width 440 height 204
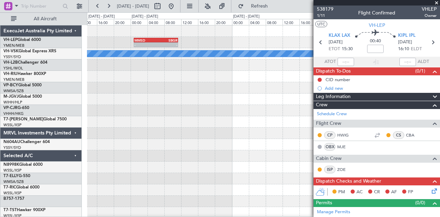
click at [5, 102] on div "- - MMSD 00:50 Z SBGR 11:15 Z - - SBGR 19:50 Z FACT 04:45 Z [PERSON_NAME] - - N…" at bounding box center [220, 114] width 440 height 204
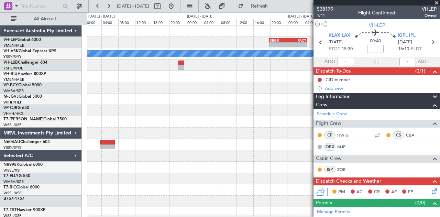
click at [67, 114] on div "- - SBGR 19:50 Z FACT 04:45 Z [PERSON_NAME] - - WIII 23:40 Z RKPK 06:35 Z - - R…" at bounding box center [220, 114] width 440 height 204
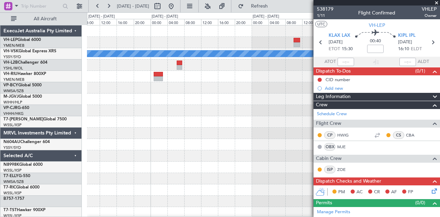
click at [107, 113] on div "- - FIMP 13:15 Z YMEN 23:20 Z SBGR 19:50 Z FACT 04:45 Z - - [PERSON_NAME] Plann…" at bounding box center [263, 212] width 353 height 374
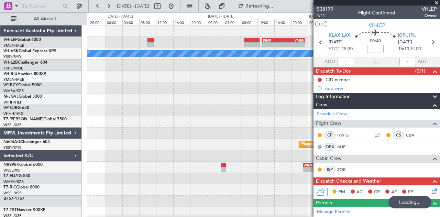
click at [82, 125] on div "- - FIMP 13:15 Z YMEN 23:20 Z [PERSON_NAME] Planned Maint Sydney ([PERSON_NAME]…" at bounding box center [220, 114] width 440 height 204
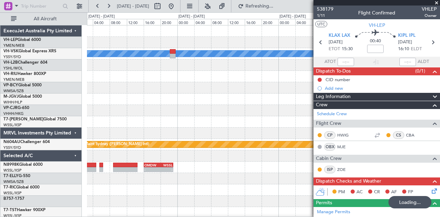
click at [37, 125] on div "- - FIMP 13:15 Z YMEN 23:20 Z [PERSON_NAME] Planned Maint Sydney ([PERSON_NAME]…" at bounding box center [220, 114] width 440 height 204
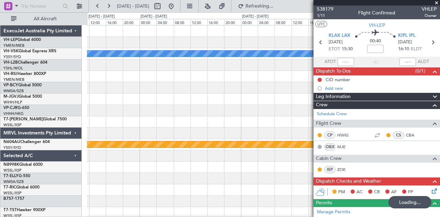
click at [97, 123] on div "[PERSON_NAME] Planned Maint Sydney ([PERSON_NAME] Intl) - - OMDW 16:05 Z WSSL 2…" at bounding box center [263, 212] width 353 height 374
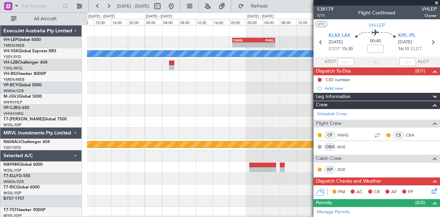
click at [38, 132] on div "- - YMML 20:50 Z PHNL 06:55 Z - - PHNL 20:55 Z KPWA 03:40 Z [PERSON_NAME] Plann…" at bounding box center [220, 114] width 440 height 204
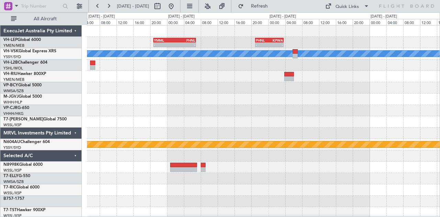
click at [128, 86] on div "- - YMML 20:50 Z PHNL 06:55 Z - - PHNL 20:55 Z KPWA 03:40 Z [PERSON_NAME] Plann…" at bounding box center [263, 212] width 353 height 374
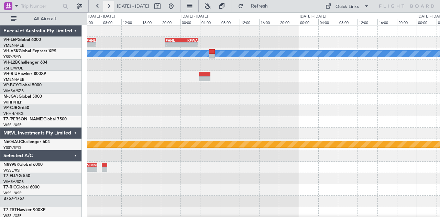
click at [110, 8] on button at bounding box center [108, 6] width 11 height 11
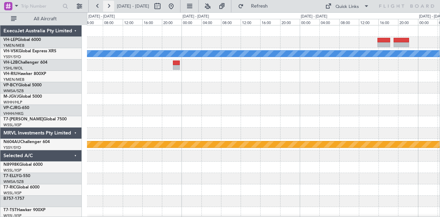
click at [109, 7] on button at bounding box center [108, 6] width 11 height 11
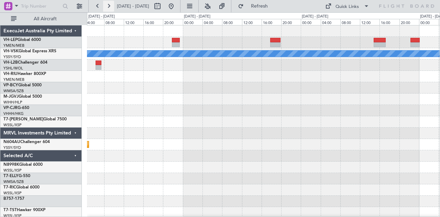
click at [109, 7] on button at bounding box center [108, 6] width 11 height 11
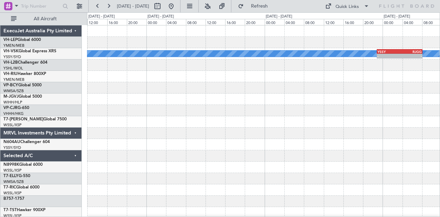
click at [5, 100] on div "[PERSON_NAME] - - YSSY 22:50 Z RJGG 08:05 Z ExecuJet Australia Pty Limited VH-L…" at bounding box center [220, 114] width 440 height 204
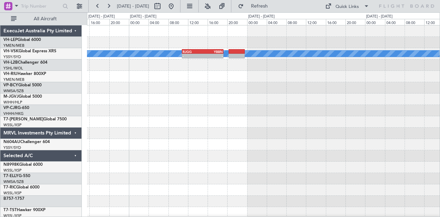
click at [58, 83] on div "[PERSON_NAME] - - RJGG 10:50 Z YBBN 19:15 Z YSSY 22:50 Z RJGG 08:05 Z - - Execu…" at bounding box center [220, 114] width 440 height 204
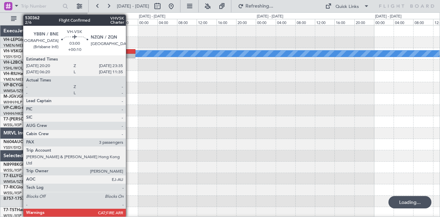
click at [129, 55] on div at bounding box center [127, 56] width 16 height 5
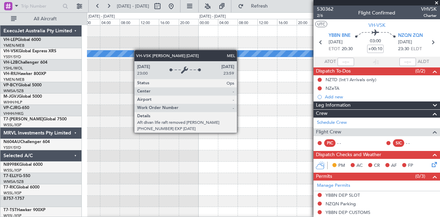
click at [128, 50] on div "MEL" at bounding box center [263, 212] width 353 height 374
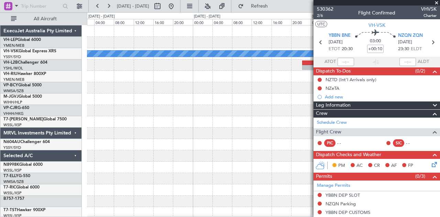
click at [181, 49] on div "MEL" at bounding box center [263, 212] width 353 height 374
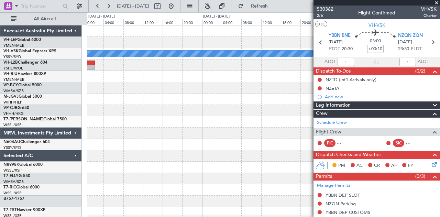
click at [147, 34] on div at bounding box center [263, 30] width 353 height 11
click at [88, 42] on div "[PERSON_NAME] YBBN 03:00 Z RJGG 11:25 Z - - - - RJGG 10:45 Z YSSY 19:50 Z - - Y…" at bounding box center [263, 212] width 353 height 374
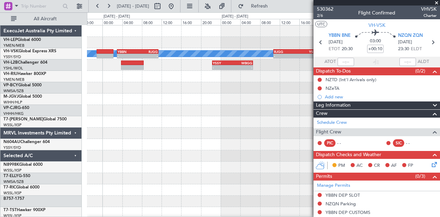
click at [68, 35] on div "- - KPWA 15:50 Z PHNL 23:40 Z [PERSON_NAME] YBBN 03:00 Z RJGG 11:25 Z - - - - R…" at bounding box center [220, 114] width 440 height 204
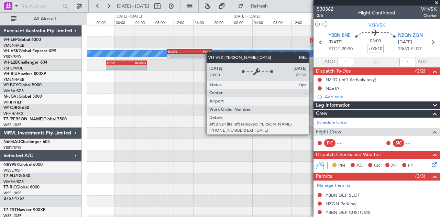
click at [353, 89] on fb-app "[DATE] - [DATE] Refresh Quick Links All Aircraft - - KPWA 15:50 Z PHNL 23:40 Z …" at bounding box center [220, 111] width 440 height 212
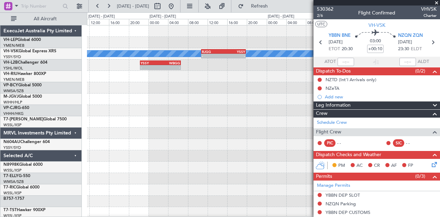
click at [85, 48] on div "- - KPWA 15:50 Z PHNL 23:40 Z - - PHNL 18:50 Z YMEN 05:35 Z [PERSON_NAME] - - R…" at bounding box center [220, 114] width 440 height 204
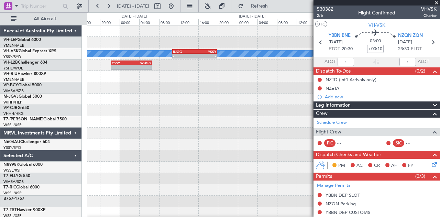
click at [104, 44] on div "- - KPWA 15:50 Z PHNL 23:40 Z - - PHNL 18:50 Z YMEN 05:35 Z" at bounding box center [263, 42] width 353 height 11
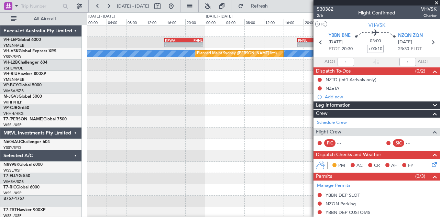
click at [305, 70] on div "- - KPWA 15:50 Z PHNL 23:40 Z - - PHNL 18:50 Z YMEN 05:35 Z [PERSON_NAME] Plann…" at bounding box center [263, 212] width 353 height 374
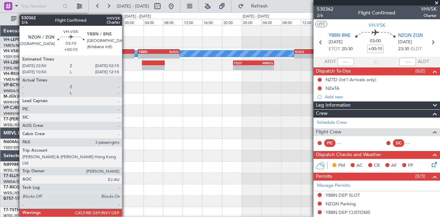
click at [125, 51] on div at bounding box center [126, 51] width 17 height 5
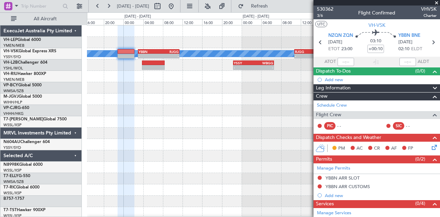
click at [274, 118] on div "- - KPWA 15:50 Z PHNL 23:40 Z [PERSON_NAME] - - YBBN 03:00 Z RJGG 11:25 Z - - R…" at bounding box center [263, 212] width 353 height 374
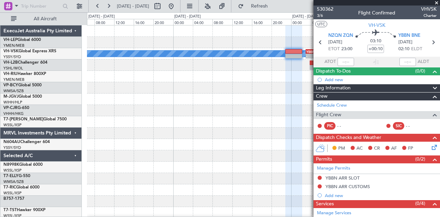
click at [194, 95] on div "[PERSON_NAME] - - YBBN 03:00 Z RJGG 11:25 Z - - RJGG 10:45 Z YSSY 19:50 Z - - Y…" at bounding box center [263, 212] width 353 height 374
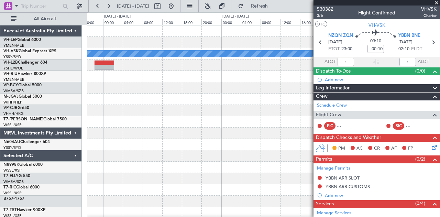
click at [189, 92] on div "[PERSON_NAME] - - YBBN 03:00 Z RJGG 11:25 Z - - RJGG 10:45 Z YSSY 19:50 Z - - Y…" at bounding box center [263, 212] width 353 height 374
click at [241, 97] on div "[PERSON_NAME] - - YBBN 03:00 Z RJGG 11:25 Z" at bounding box center [263, 212] width 353 height 374
click at [239, 98] on div "[PERSON_NAME] - - YBBN 03:00 Z RJGG 11:25 Z" at bounding box center [263, 212] width 353 height 374
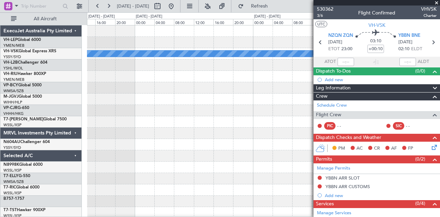
click at [245, 101] on div "MEL" at bounding box center [263, 212] width 353 height 374
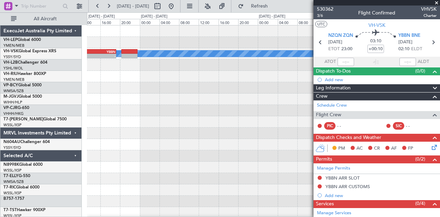
click at [274, 107] on div "[PERSON_NAME] RJGG 10:50 Z YBBN 19:15 Z - -" at bounding box center [263, 212] width 353 height 374
click at [162, 88] on div "[PERSON_NAME] RJGG 10:50 Z YBBN 19:15 Z - -" at bounding box center [263, 212] width 353 height 374
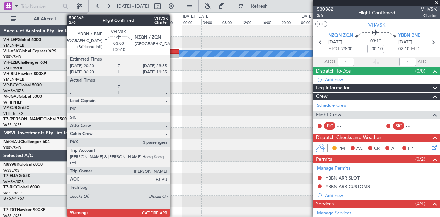
click at [173, 52] on div at bounding box center [171, 51] width 16 height 5
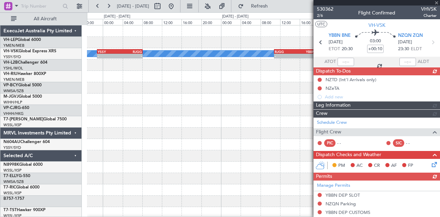
click at [315, 131] on fb-app "[DATE] - [DATE] Refresh Quick Links All Aircraft [PERSON_NAME] - - RJGG 10:50 Z…" at bounding box center [220, 111] width 440 height 212
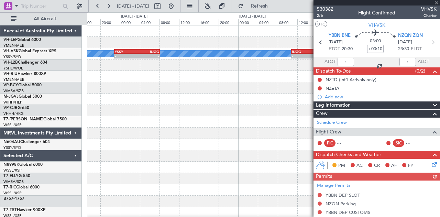
click at [289, 147] on div "[PERSON_NAME] - - YSSY 22:50 Z RJGG 08:05 Z - - RJGG 10:50 Z YBBN 19:15 Z" at bounding box center [263, 212] width 353 height 374
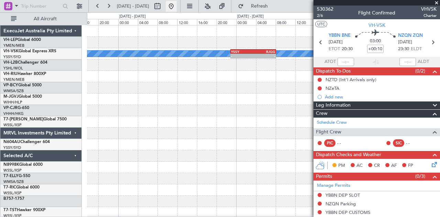
click at [177, 4] on button at bounding box center [171, 6] width 11 height 11
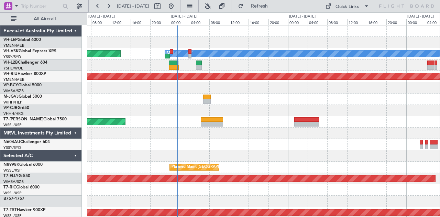
click at [233, 124] on div "Planned Maint Sydney ([PERSON_NAME] Intl) [PERSON_NAME] No Crew Planned Maint […" at bounding box center [263, 212] width 353 height 374
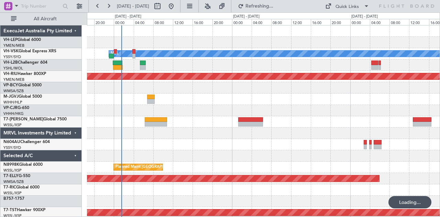
click at [235, 91] on div at bounding box center [263, 87] width 353 height 11
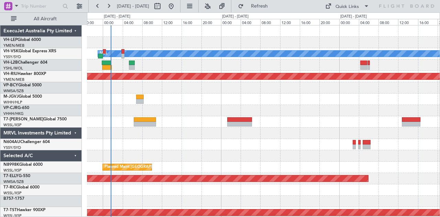
click at [77, 88] on div "[PERSON_NAME] Planned Maint Sydney ([PERSON_NAME] Intl) Planned Maint [GEOGRAPH…" at bounding box center [220, 114] width 440 height 204
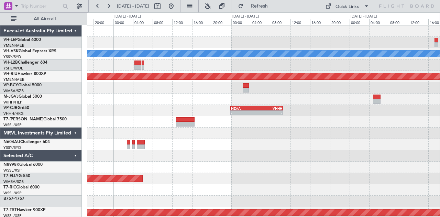
click at [105, 88] on div "[PERSON_NAME] Planned Maint [GEOGRAPHIC_DATA] ([GEOGRAPHIC_DATA]) - - NZAA 23:5…" at bounding box center [263, 212] width 353 height 374
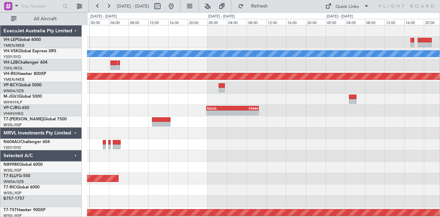
click at [154, 86] on div "[PERSON_NAME] Planned Maint [GEOGRAPHIC_DATA] ([GEOGRAPHIC_DATA]) - - NZAA 23:5…" at bounding box center [263, 212] width 353 height 374
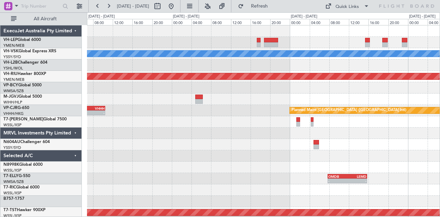
click at [172, 68] on div "[PERSON_NAME] Planned Maint [GEOGRAPHIC_DATA] ([GEOGRAPHIC_DATA]) - - NZAA 23:5…" at bounding box center [263, 212] width 353 height 374
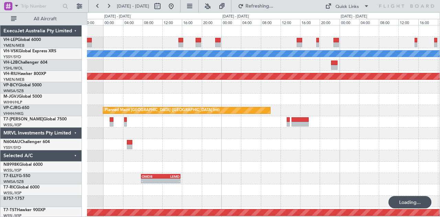
click at [166, 66] on div "[PERSON_NAME] Planned Maint [GEOGRAPHIC_DATA] ([GEOGRAPHIC_DATA]) Planned Maint…" at bounding box center [263, 212] width 353 height 374
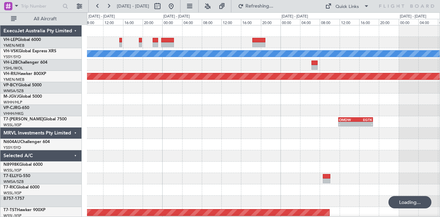
click at [159, 71] on div "[PERSON_NAME] Planned Maint [GEOGRAPHIC_DATA] ([GEOGRAPHIC_DATA]) VHHH 00:50 Z …" at bounding box center [263, 212] width 353 height 374
click at [176, 64] on div "[PERSON_NAME] Planned Maint [GEOGRAPHIC_DATA] ([GEOGRAPHIC_DATA]) VHHH 00:50 Z …" at bounding box center [263, 212] width 353 height 374
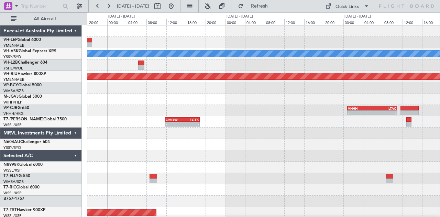
click at [95, 75] on div "[PERSON_NAME] Planned Maint [GEOGRAPHIC_DATA] ([GEOGRAPHIC_DATA]) VHHH 00:50 Z …" at bounding box center [263, 212] width 353 height 374
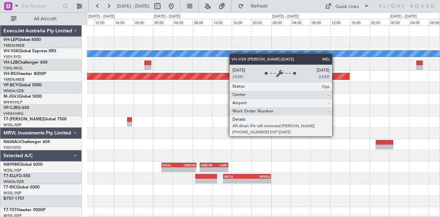
click at [150, 65] on div "[PERSON_NAME] Planned Maint [GEOGRAPHIC_DATA] ([GEOGRAPHIC_DATA]) - - WSSL 01:5…" at bounding box center [263, 212] width 353 height 374
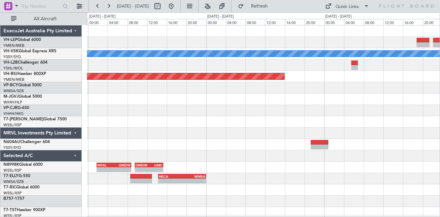
click at [215, 110] on div "[PERSON_NAME] Planned Maint [GEOGRAPHIC_DATA] ([GEOGRAPHIC_DATA]) - - WSSL 01:5…" at bounding box center [263, 212] width 353 height 374
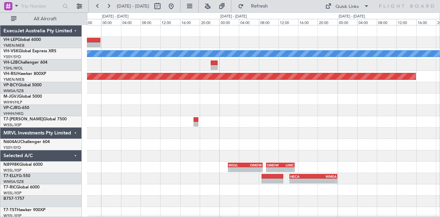
click at [273, 122] on div "[PERSON_NAME] Planned Maint [GEOGRAPHIC_DATA] ([GEOGRAPHIC_DATA]) - - WSSL 01:5…" at bounding box center [263, 212] width 353 height 374
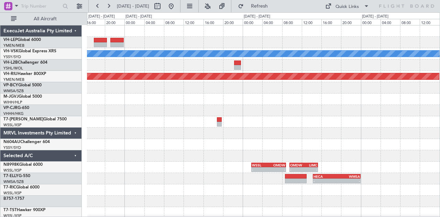
click at [374, 141] on div "[PERSON_NAME] Planned Maint [GEOGRAPHIC_DATA] ([GEOGRAPHIC_DATA]) - - WSSL 01:5…" at bounding box center [263, 212] width 353 height 374
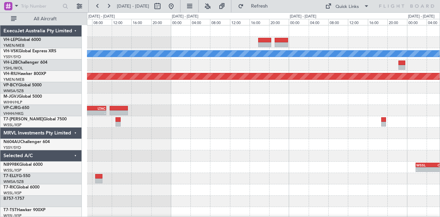
click at [382, 136] on div "[PERSON_NAME] Planned Maint [GEOGRAPHIC_DATA] ([GEOGRAPHIC_DATA]) - - VHHH 00:5…" at bounding box center [263, 212] width 353 height 374
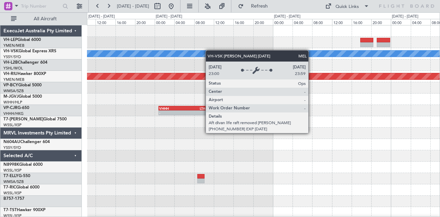
click at [177, 52] on div "[PERSON_NAME] Planned Maint [GEOGRAPHIC_DATA] ([GEOGRAPHIC_DATA]) - - VHHH 00:5…" at bounding box center [263, 212] width 353 height 374
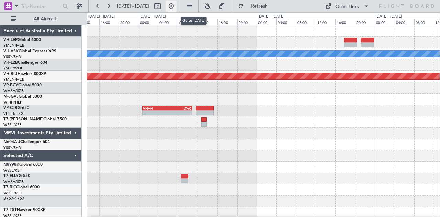
click at [177, 6] on button at bounding box center [171, 6] width 11 height 11
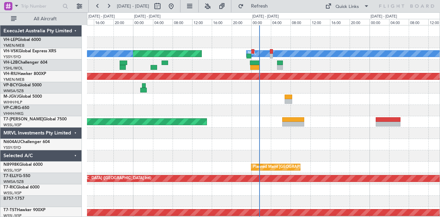
click at [192, 74] on div "[PERSON_NAME] Planned Maint Sydney ([PERSON_NAME] Intl) No Crew Planned Maint […" at bounding box center [263, 212] width 353 height 374
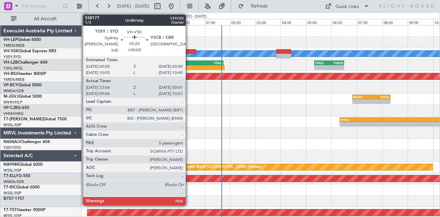
click at [189, 51] on div at bounding box center [188, 51] width 15 height 5
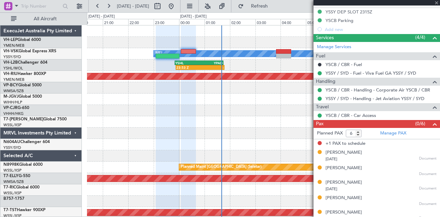
scroll to position [169, 0]
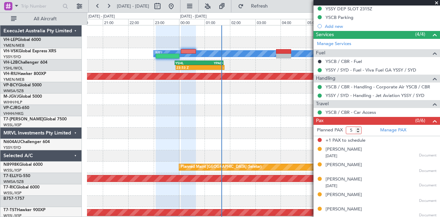
type input "5"
click at [358, 130] on input "5" at bounding box center [354, 130] width 16 height 8
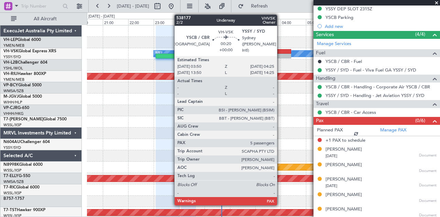
scroll to position [160, 0]
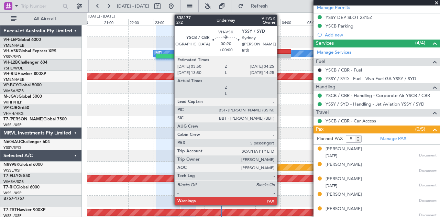
click at [280, 53] on div at bounding box center [283, 51] width 15 height 5
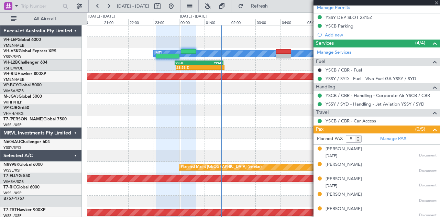
click at [280, 53] on div at bounding box center [283, 51] width 15 height 5
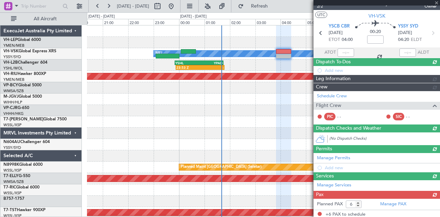
scroll to position [144, 0]
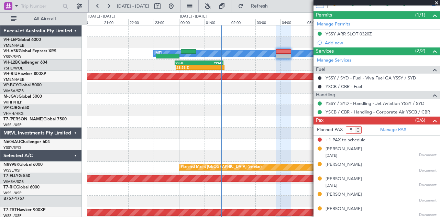
type input "5"
click at [359, 130] on input "5" at bounding box center [354, 130] width 16 height 8
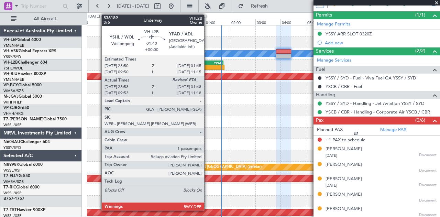
click at [208, 62] on div "YPAD" at bounding box center [211, 63] width 24 height 4
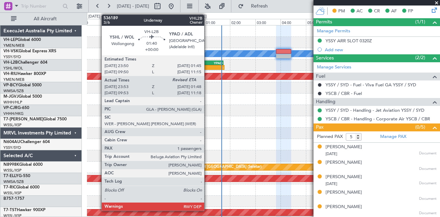
scroll to position [135, 0]
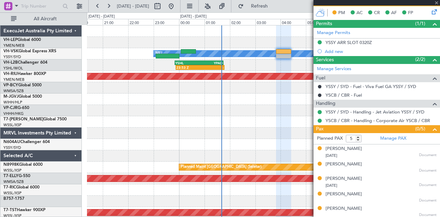
type input "00:03"
type input "1"
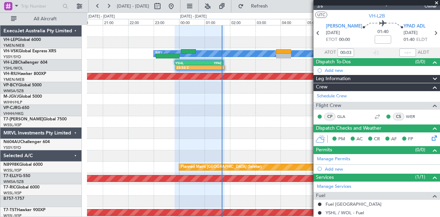
scroll to position [68, 0]
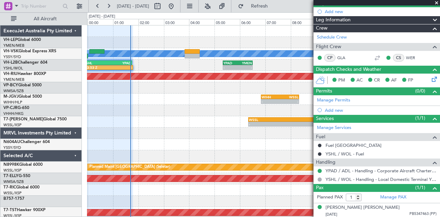
click at [106, 127] on div "[PERSON_NAME] 23:53 Z - YSHL 23:50 Z YPAD 01:45 Z - - YPAD 05:20 Z YMEN 06:30 Z…" at bounding box center [263, 212] width 353 height 374
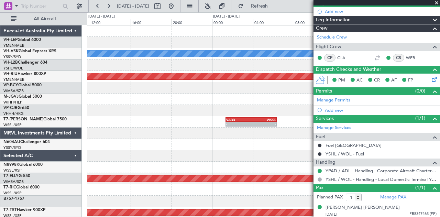
click at [97, 116] on div "[PERSON_NAME] YPAD 05:20 Z YMEN 06:30 Z - - - - YMEN 04:20 Z YSSY 05:45 Z Plann…" at bounding box center [263, 212] width 353 height 374
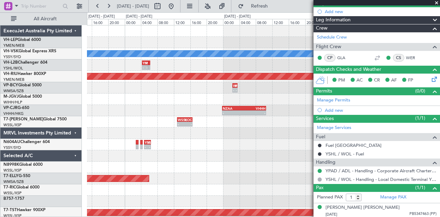
click at [80, 111] on div "- - KOKC 18:50 Z KLAX 21:40 Z - - KIPL 18:50 Z KTUS 19:55 Z - - KTUS 22:50 Z KL…" at bounding box center [220, 114] width 440 height 204
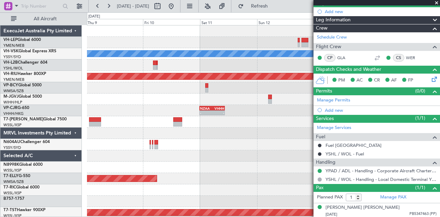
click at [92, 95] on div "[PERSON_NAME] Planned Maint Sydney ([PERSON_NAME] Intl) Planned Maint [GEOGRAPH…" at bounding box center [263, 212] width 353 height 374
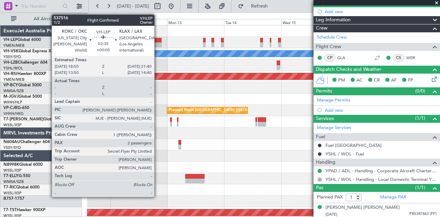
click at [158, 42] on div at bounding box center [158, 40] width 7 height 5
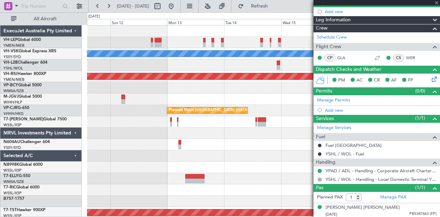
type input "+00:05"
type input "2"
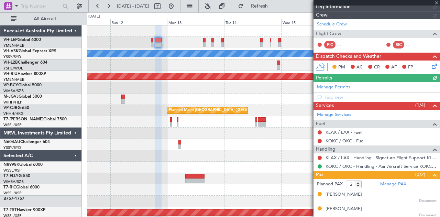
scroll to position [121, 0]
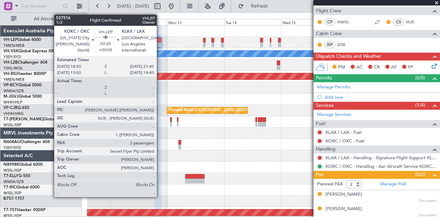
click at [160, 42] on div at bounding box center [158, 44] width 7 height 5
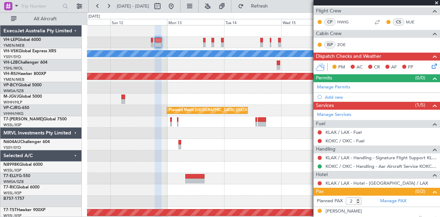
scroll to position [138, 0]
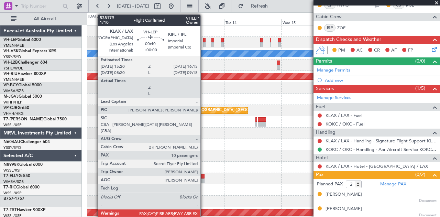
click at [204, 43] on div at bounding box center [204, 44] width 2 height 5
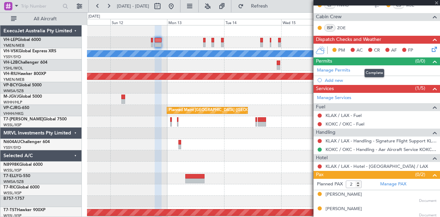
scroll to position [0, 0]
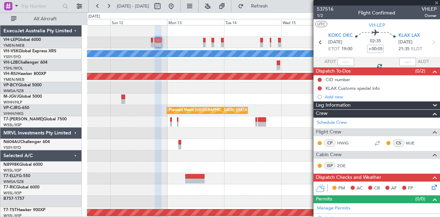
type input "10"
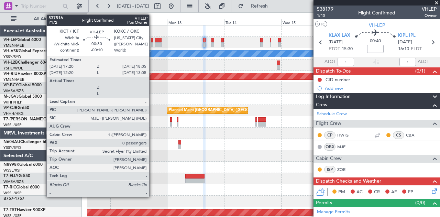
click at [153, 41] on div at bounding box center [152, 40] width 2 height 5
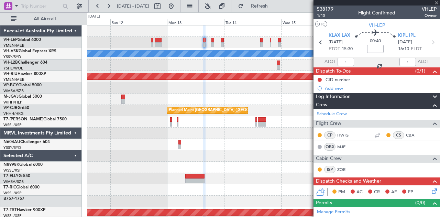
type input "-00:10"
type input "0"
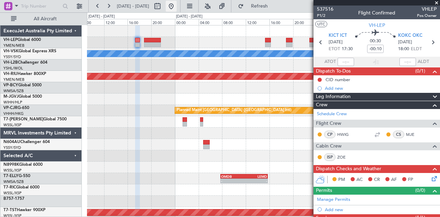
click at [177, 6] on button at bounding box center [171, 6] width 11 height 11
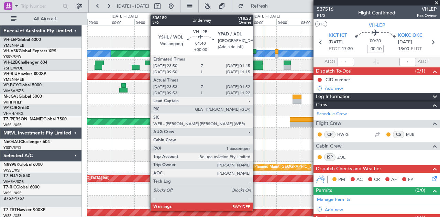
click at [256, 66] on div at bounding box center [258, 67] width 12 height 5
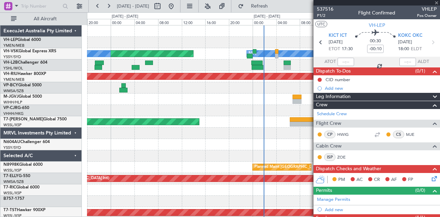
type input "00:03"
type input "01:47"
type input "1"
type input "10:03"
type input "11:17"
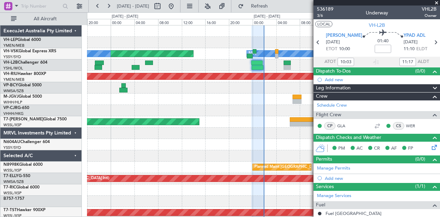
type input "00:03"
type input "01:47"
type input "10:03"
type input "11:17"
type input "00:03"
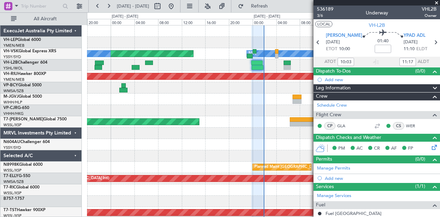
type input "01:47"
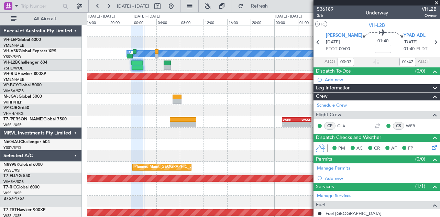
click at [87, 119] on div "[PERSON_NAME] Planned Maint Sydney ([PERSON_NAME] Intl) Planned Maint [GEOGRAPH…" at bounding box center [263, 212] width 353 height 374
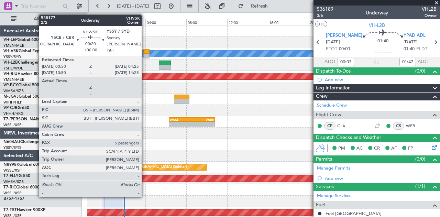
click at [145, 53] on div at bounding box center [146, 51] width 6 height 5
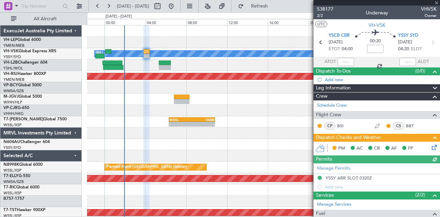
click at [430, 149] on icon at bounding box center [432, 145] width 5 height 5
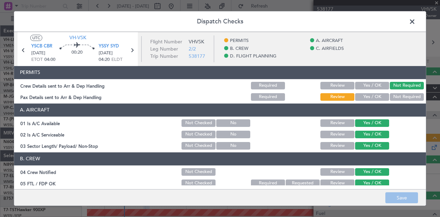
click at [398, 97] on button "Not Required" at bounding box center [407, 97] width 34 height 8
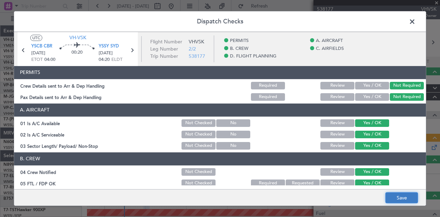
click at [396, 199] on button "Save" at bounding box center [401, 197] width 33 height 11
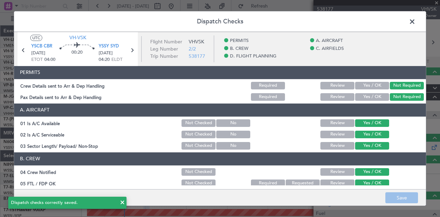
click at [416, 19] on span at bounding box center [416, 23] width 0 height 14
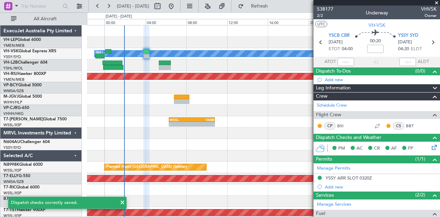
click at [122, 203] on span at bounding box center [122, 202] width 8 height 8
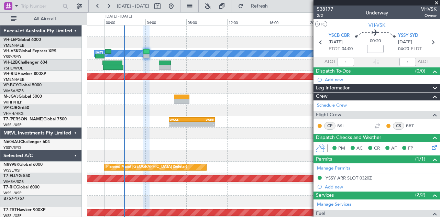
click at [437, 2] on span at bounding box center [436, 3] width 7 height 6
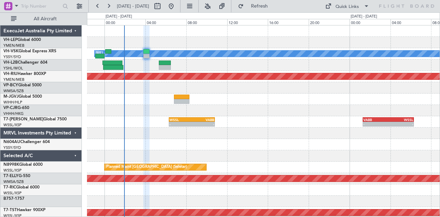
type input "0"
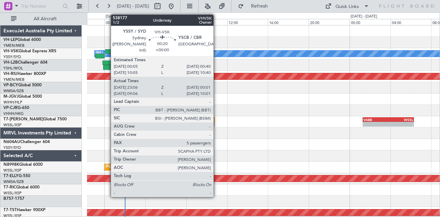
click at [107, 53] on div at bounding box center [108, 51] width 6 height 5
click at [108, 53] on div at bounding box center [108, 51] width 6 height 5
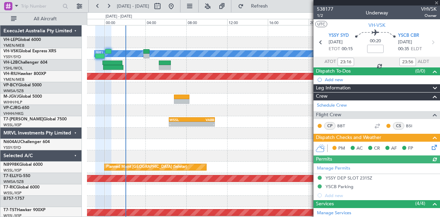
click at [430, 147] on icon at bounding box center [432, 145] width 5 height 5
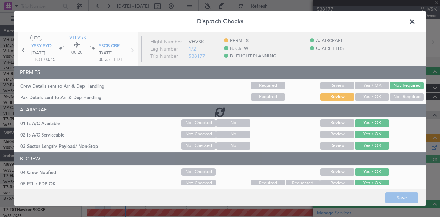
click at [396, 97] on div at bounding box center [220, 112] width 412 height 160
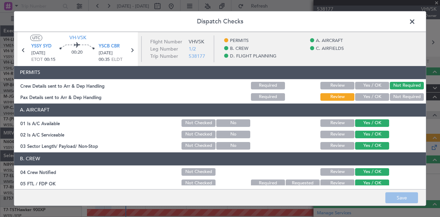
click at [396, 94] on button "Not Required" at bounding box center [407, 97] width 34 height 8
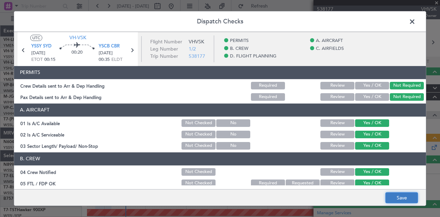
click at [403, 196] on button "Save" at bounding box center [401, 197] width 33 height 11
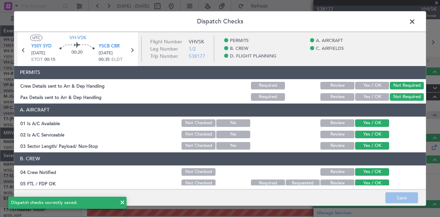
click at [416, 20] on span at bounding box center [416, 23] width 0 height 14
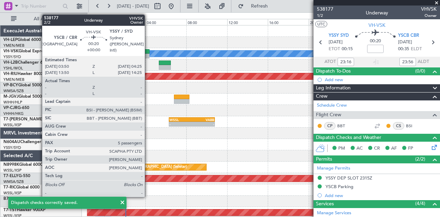
type input "6"
click at [147, 51] on div at bounding box center [146, 51] width 6 height 5
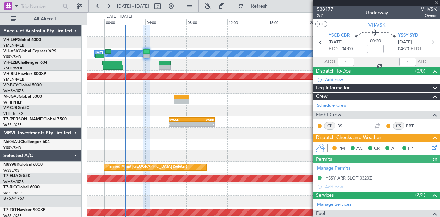
click at [430, 146] on icon at bounding box center [432, 145] width 5 height 5
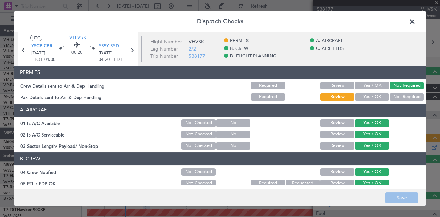
click at [401, 96] on button "Not Required" at bounding box center [407, 97] width 34 height 8
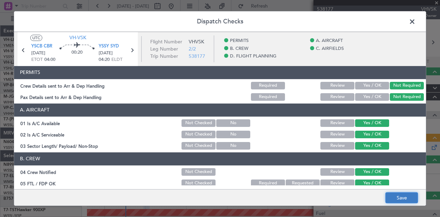
click at [400, 196] on button "Save" at bounding box center [401, 197] width 33 height 11
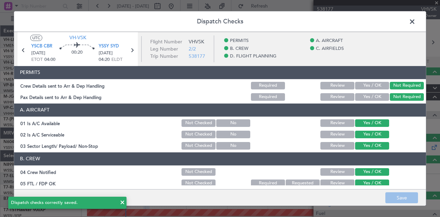
click at [416, 20] on span at bounding box center [416, 23] width 0 height 14
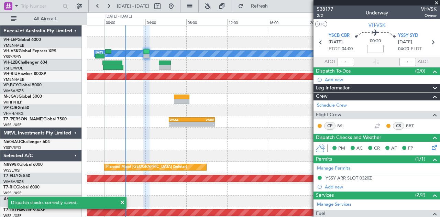
click at [436, 1] on span at bounding box center [436, 3] width 7 height 6
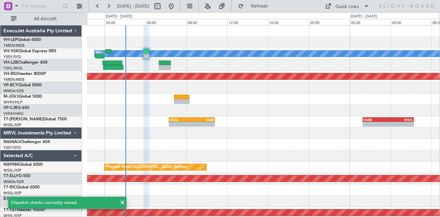
type input "0"
